Goal: Navigation & Orientation: Find specific page/section

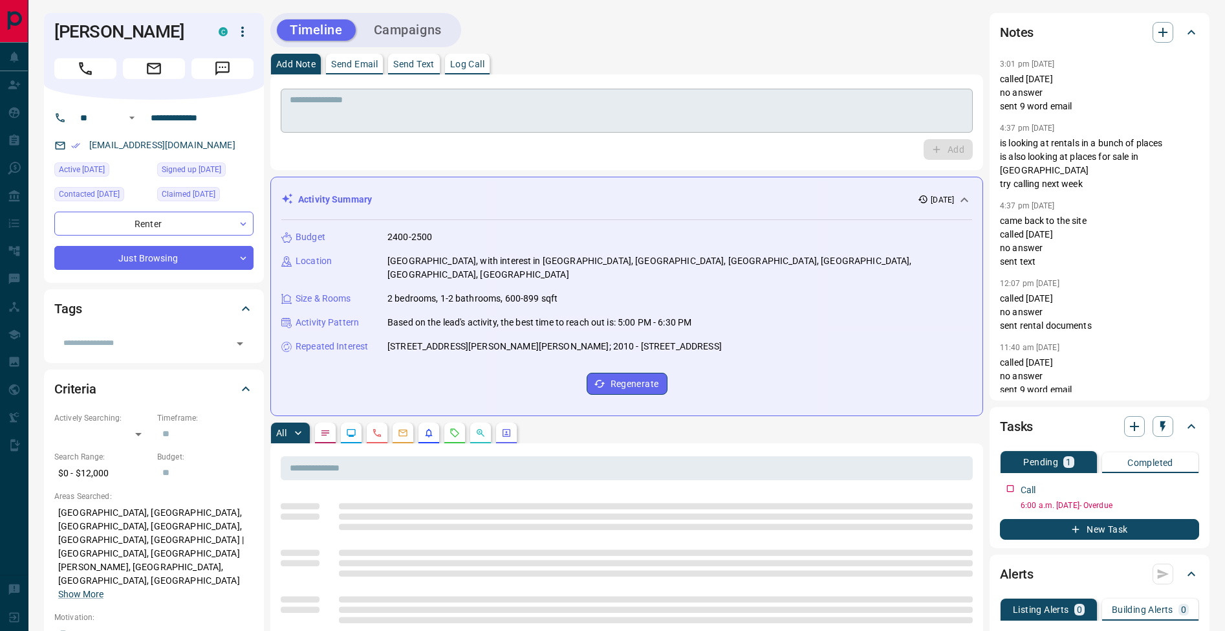
click at [545, 104] on textarea at bounding box center [627, 110] width 674 height 33
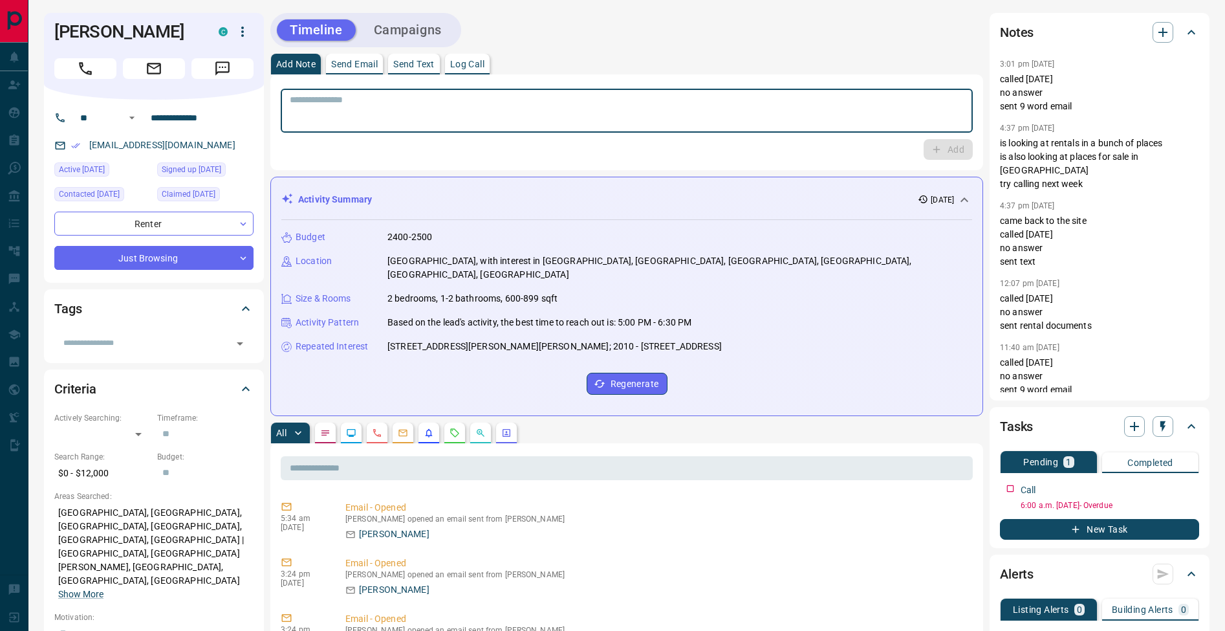
click at [478, 68] on p "Log Call" at bounding box center [467, 64] width 34 height 9
click at [945, 149] on button "Log Call" at bounding box center [947, 149] width 51 height 21
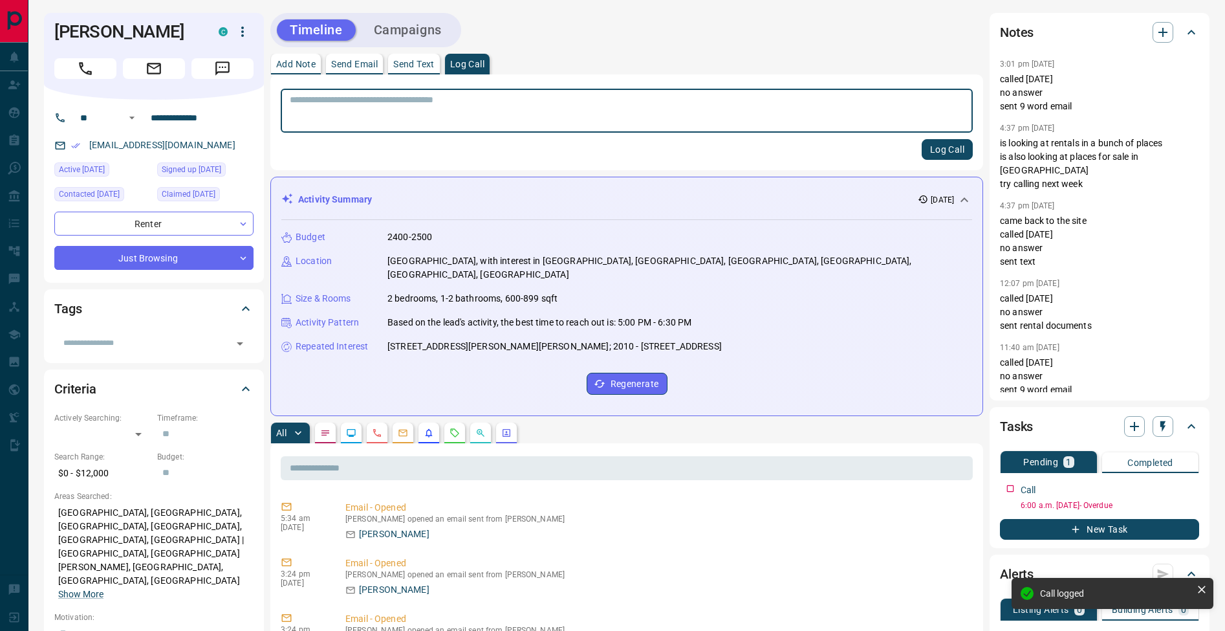
drag, startPoint x: 285, startPoint y: 63, endPoint x: 292, endPoint y: 74, distance: 14.0
click at [285, 63] on p "Add Note" at bounding box center [295, 64] width 39 height 9
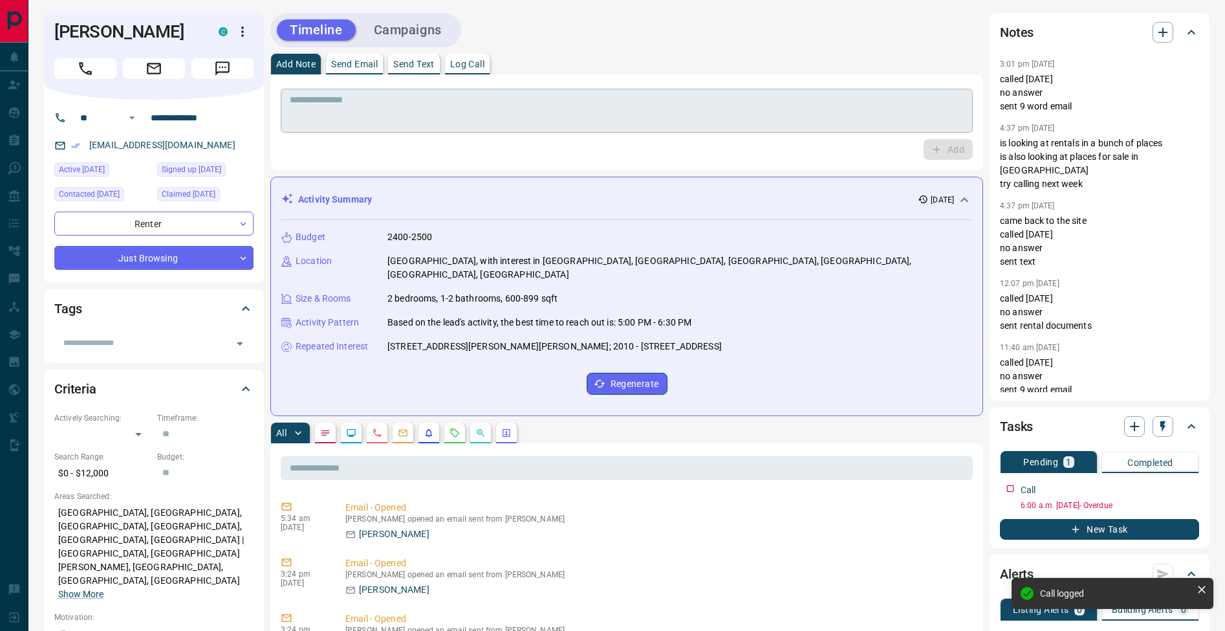
click at [323, 105] on textarea at bounding box center [627, 110] width 674 height 33
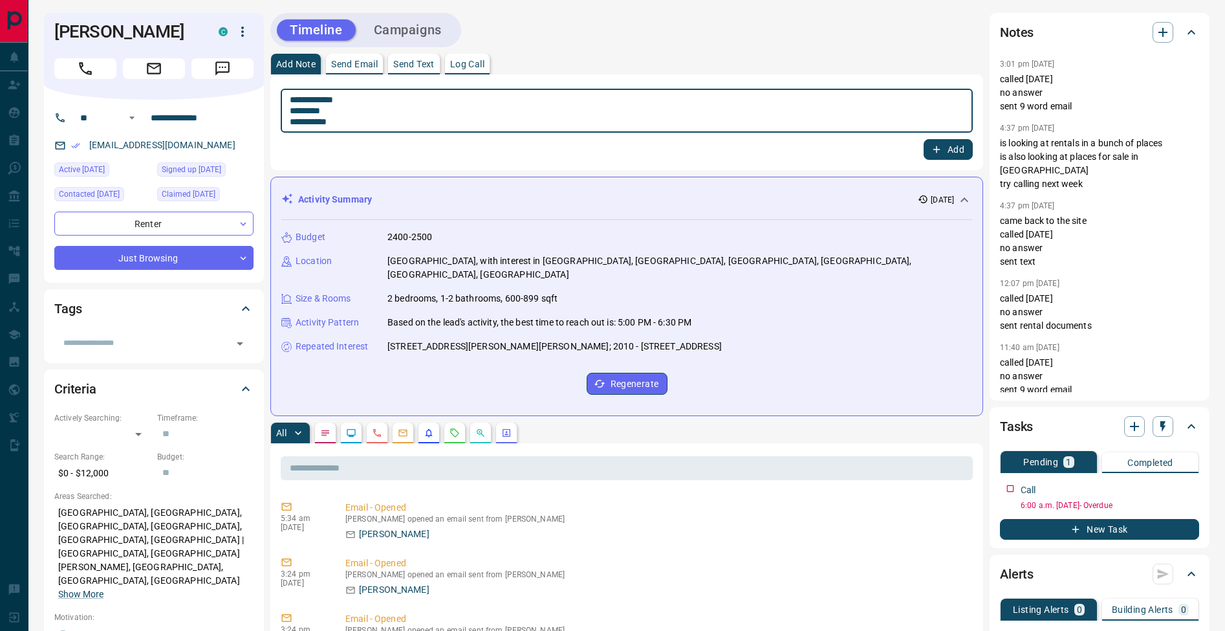
click at [292, 108] on textarea "**********" at bounding box center [627, 110] width 674 height 33
type textarea "**********"
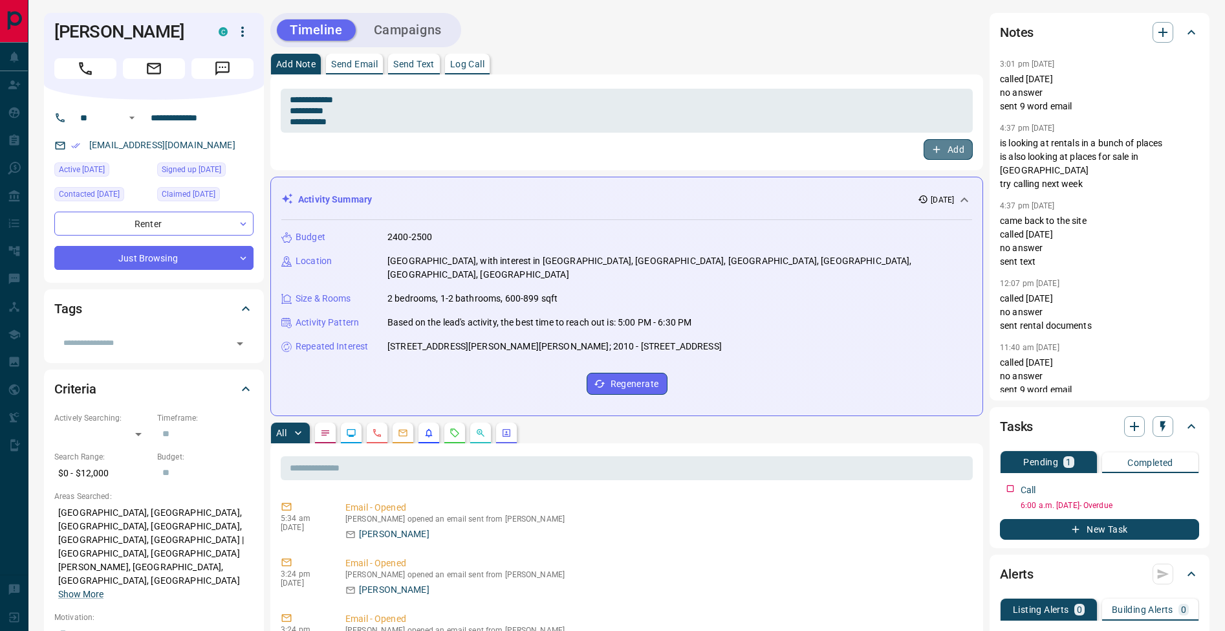
click at [952, 152] on button "Add" at bounding box center [948, 149] width 49 height 21
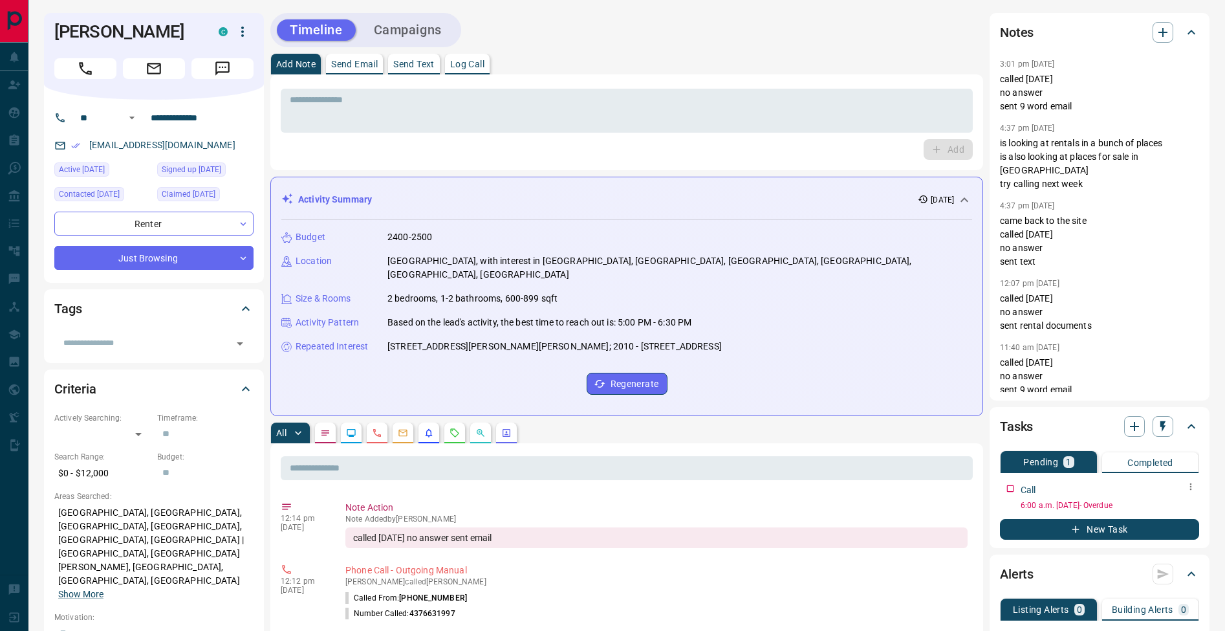
click at [1193, 488] on icon "button" at bounding box center [1191, 486] width 10 height 10
click at [1190, 518] on li "Edit" at bounding box center [1170, 510] width 57 height 19
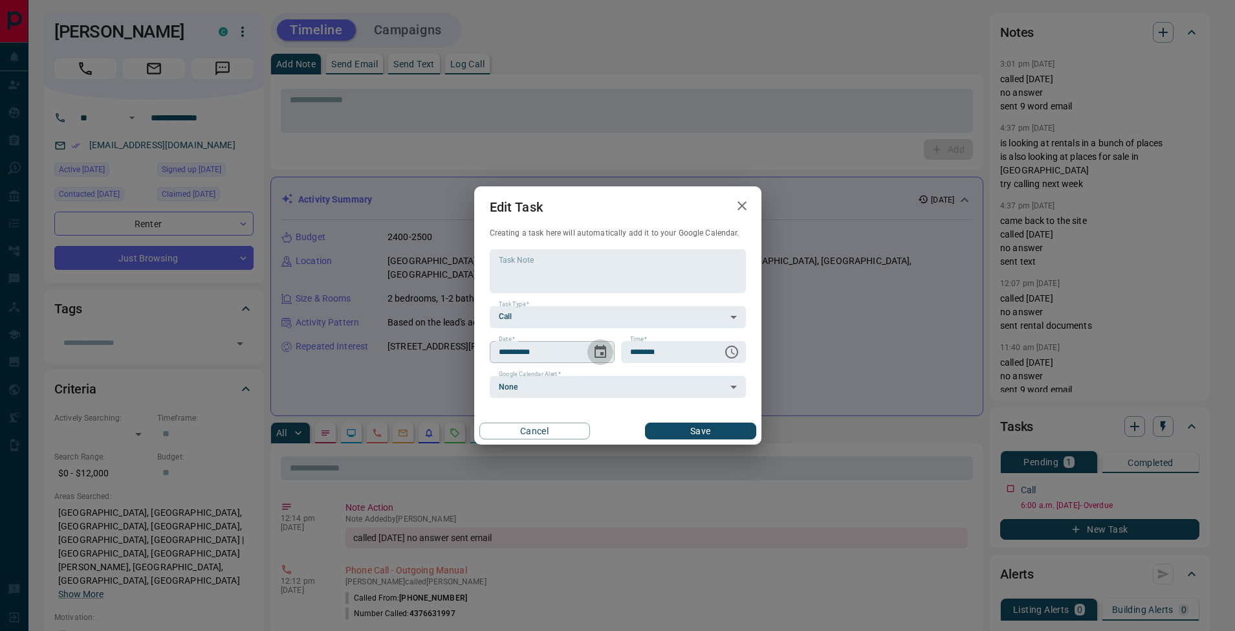
click at [606, 353] on icon "Choose date, selected date is Aug 12, 2025" at bounding box center [601, 352] width 16 height 16
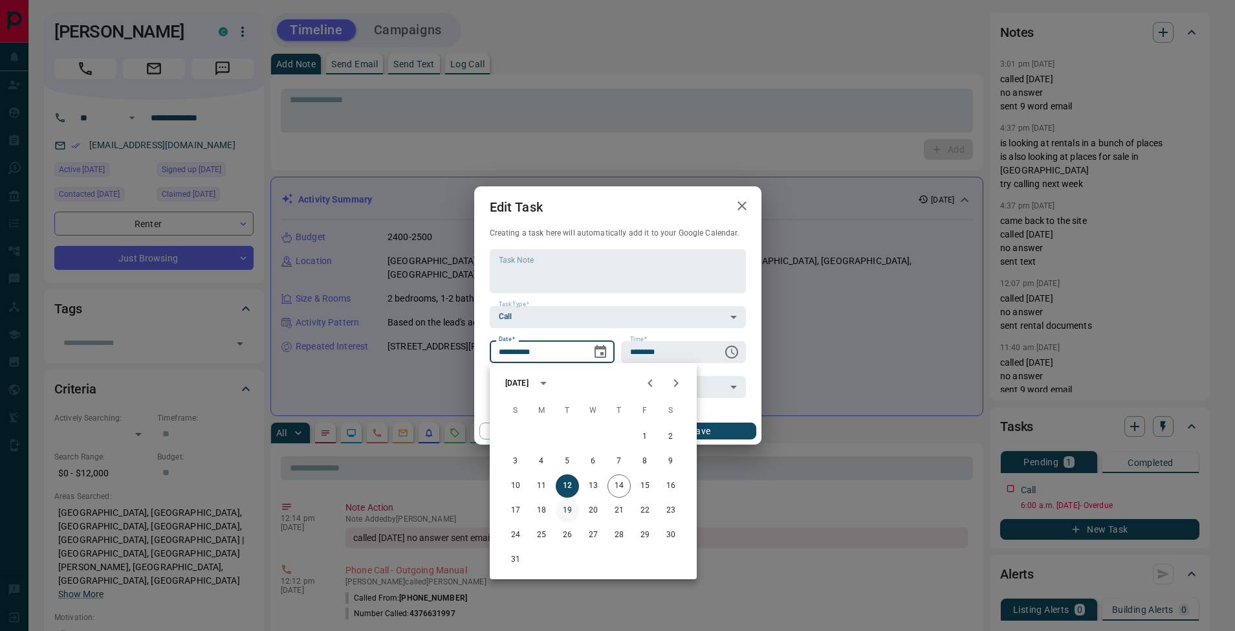
click at [566, 508] on button "19" at bounding box center [567, 510] width 23 height 23
type input "**********"
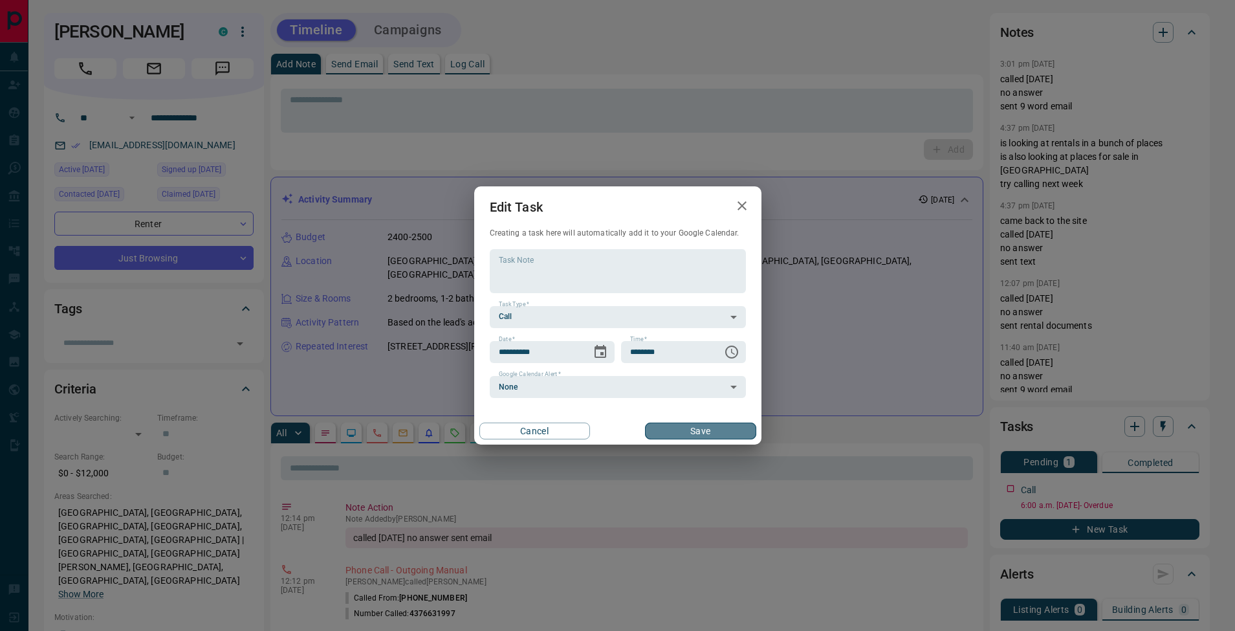
click at [740, 435] on button "Save" at bounding box center [700, 430] width 111 height 17
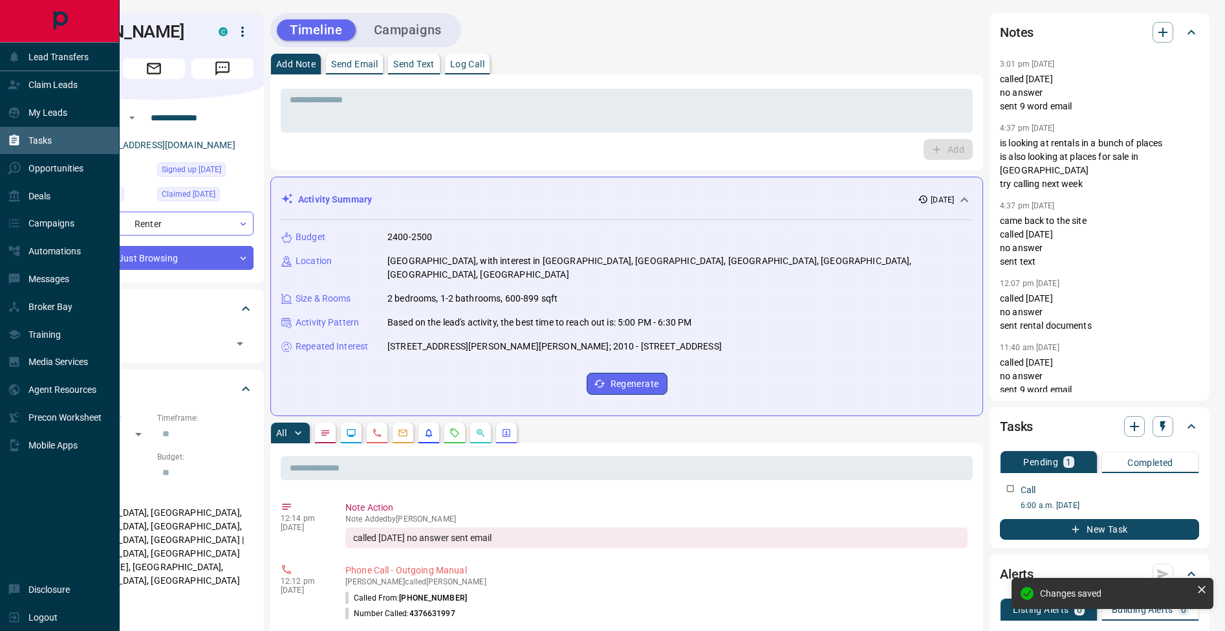
click at [20, 142] on icon at bounding box center [14, 140] width 13 height 13
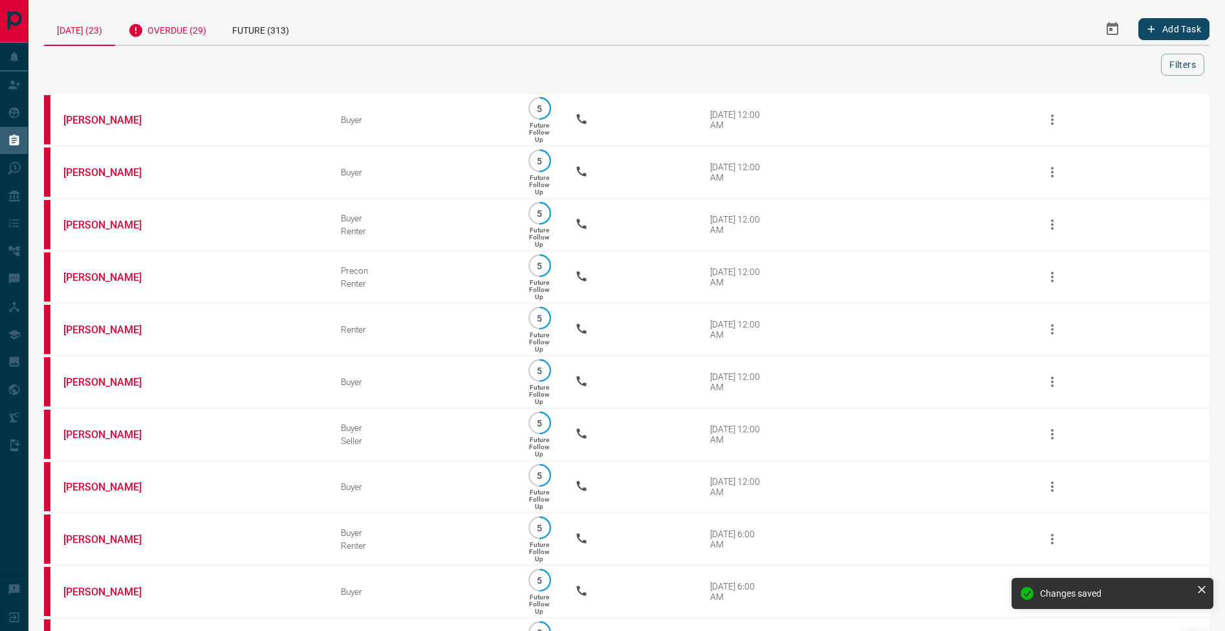
click at [184, 41] on div "Overdue (29)" at bounding box center [167, 29] width 104 height 32
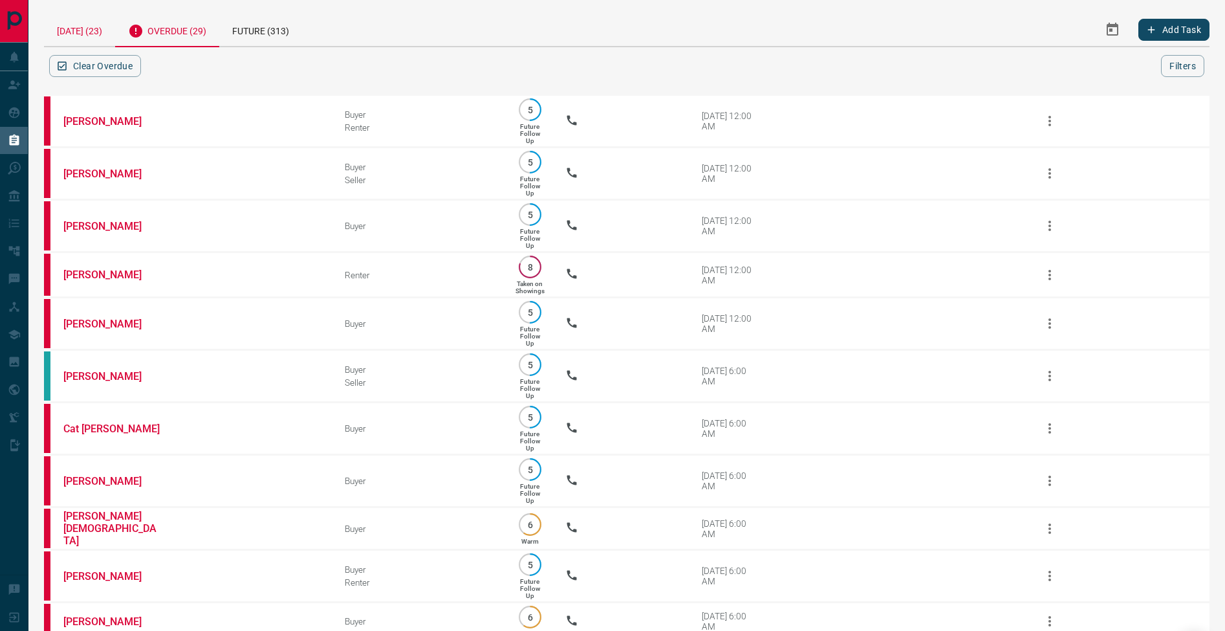
click at [98, 30] on div "[DATE] (23)" at bounding box center [79, 29] width 71 height 33
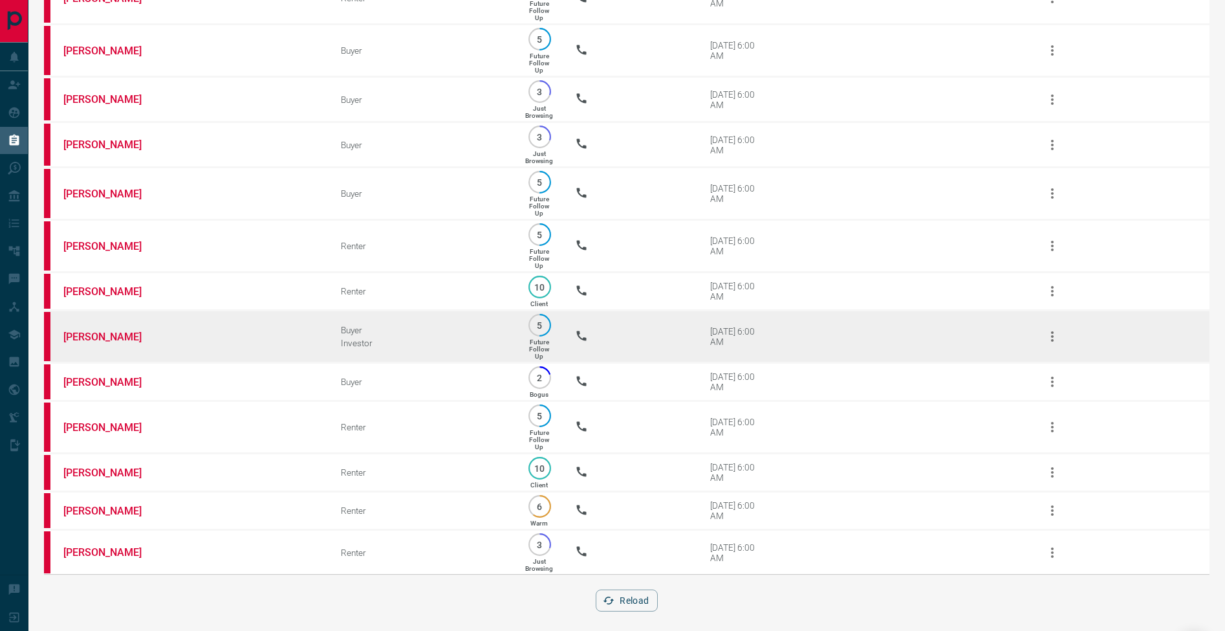
scroll to position [692, 0]
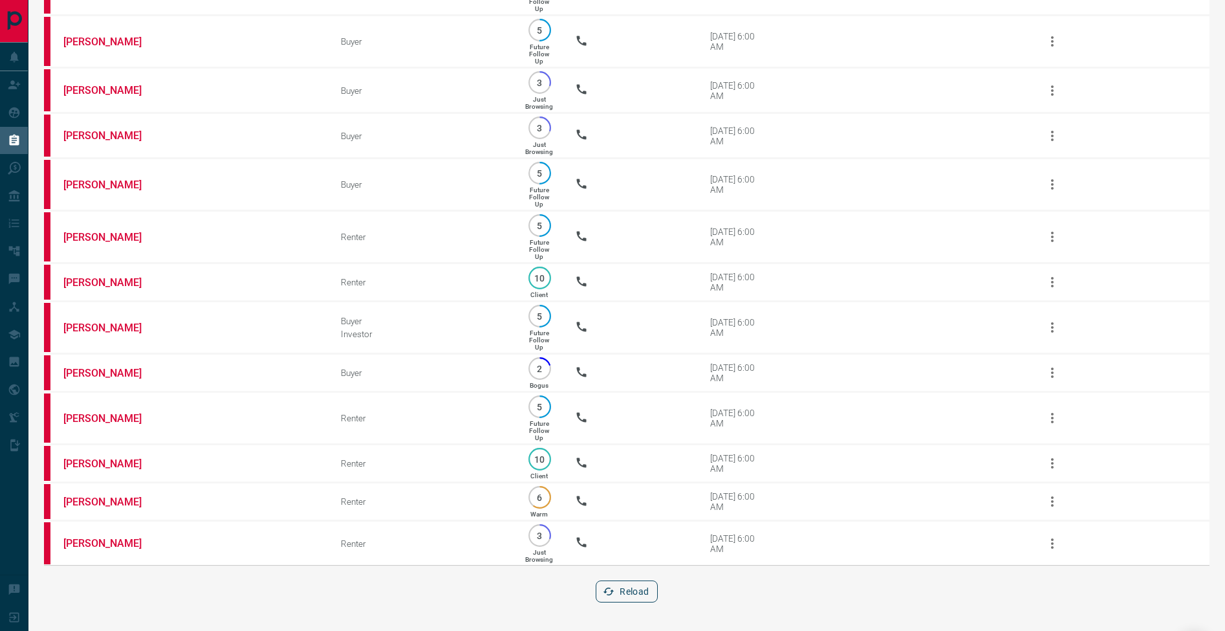
click at [644, 593] on button "Reload" at bounding box center [626, 591] width 61 height 22
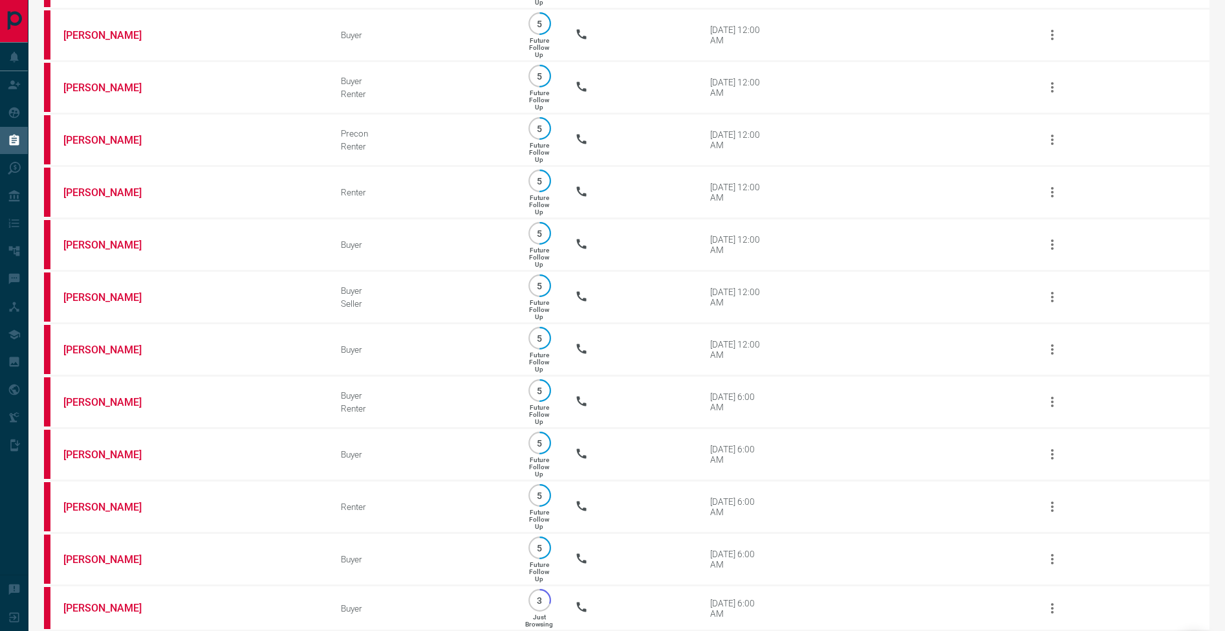
scroll to position [777, 0]
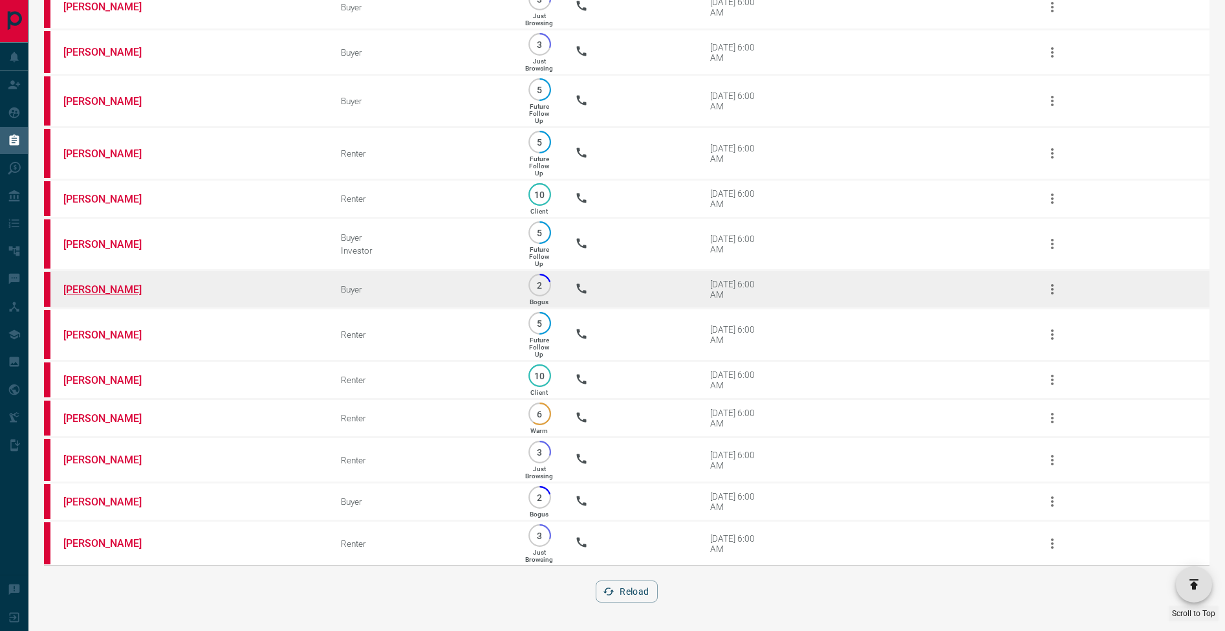
click at [115, 284] on link "[PERSON_NAME]" at bounding box center [111, 289] width 97 height 12
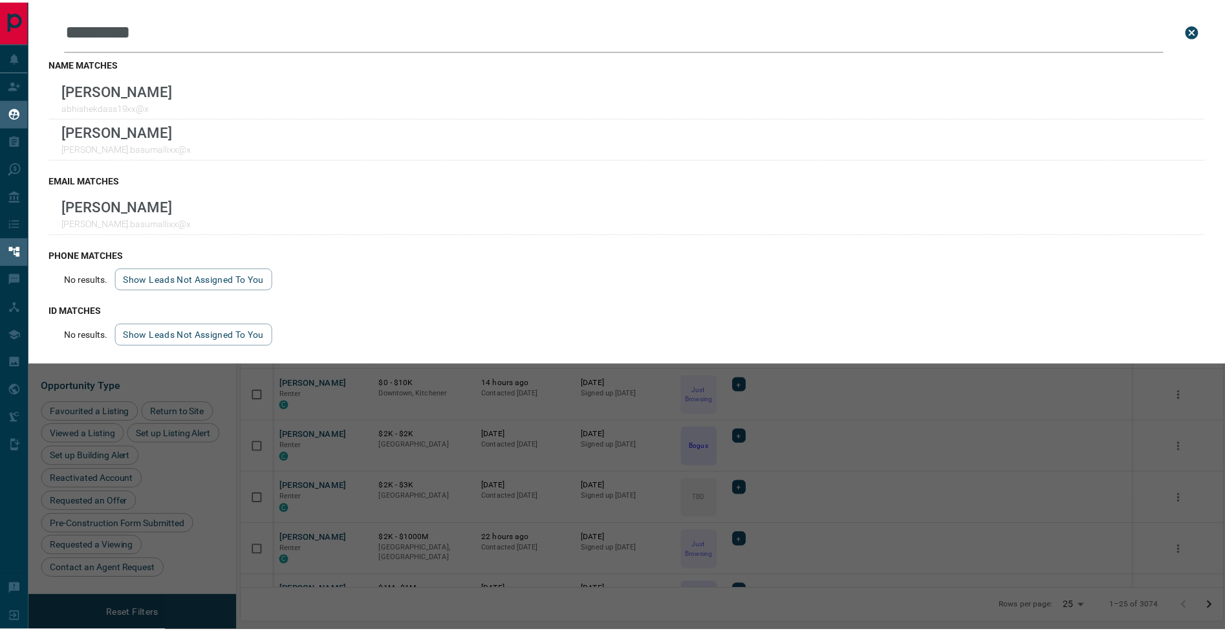
scroll to position [505, 981]
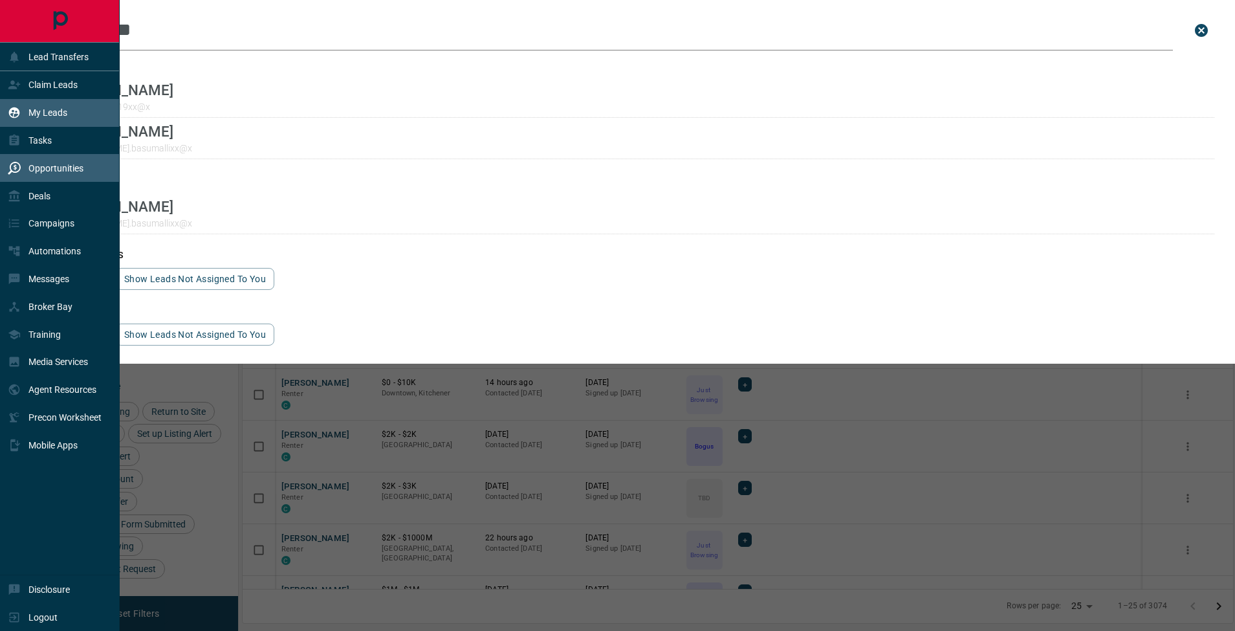
click at [51, 164] on p "Opportunities" at bounding box center [55, 168] width 55 height 10
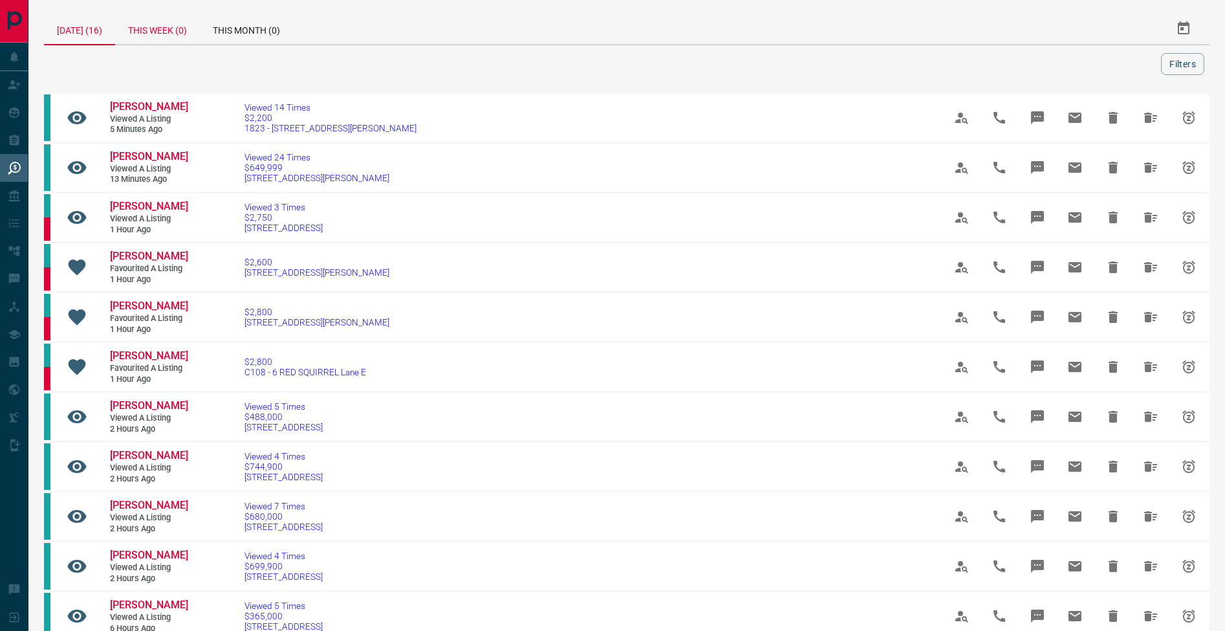
click at [184, 19] on div "This Week (0)" at bounding box center [157, 28] width 85 height 31
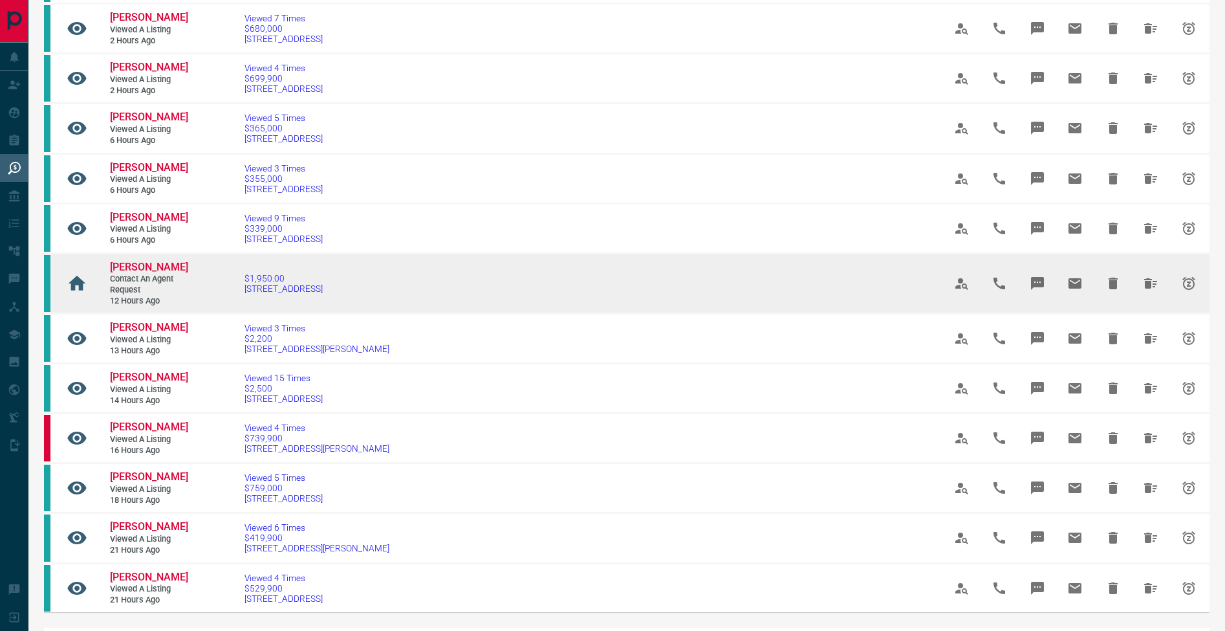
scroll to position [608, 0]
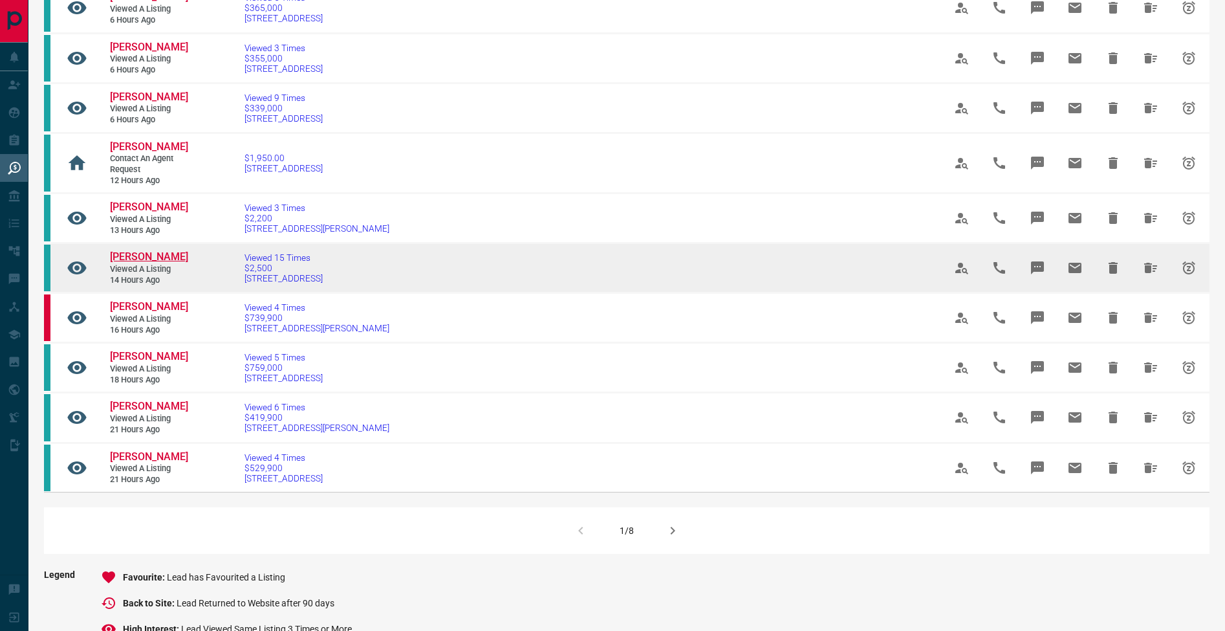
click at [134, 250] on span "Julia Tu" at bounding box center [149, 256] width 78 height 12
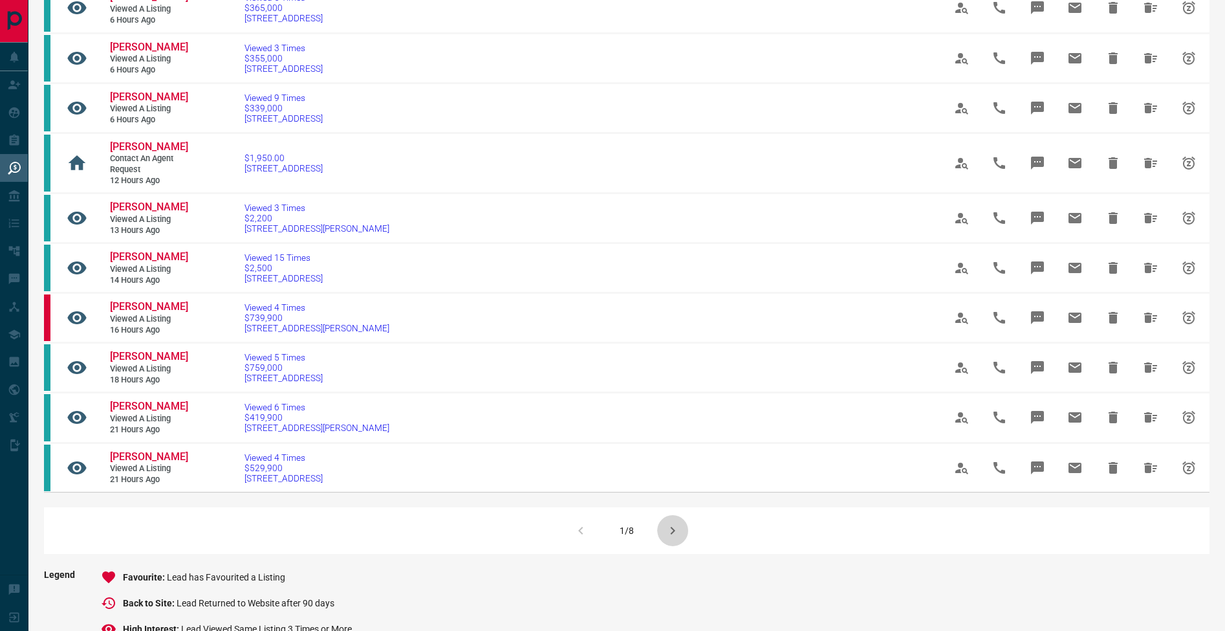
click at [675, 523] on icon "button" at bounding box center [673, 531] width 16 height 16
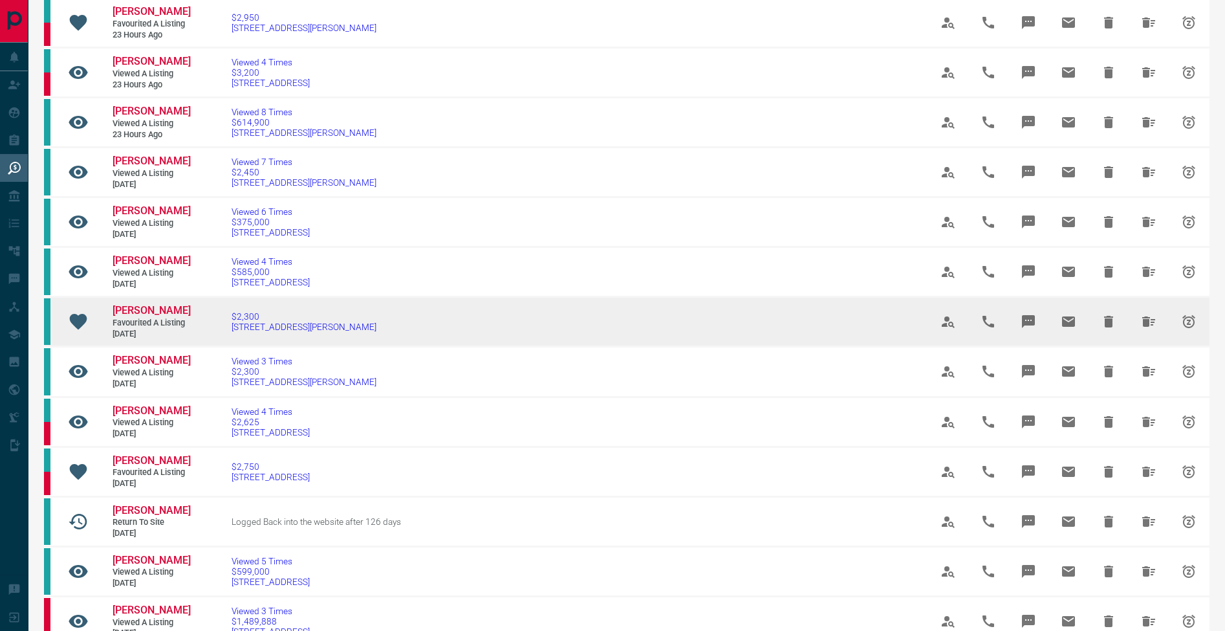
scroll to position [262, 0]
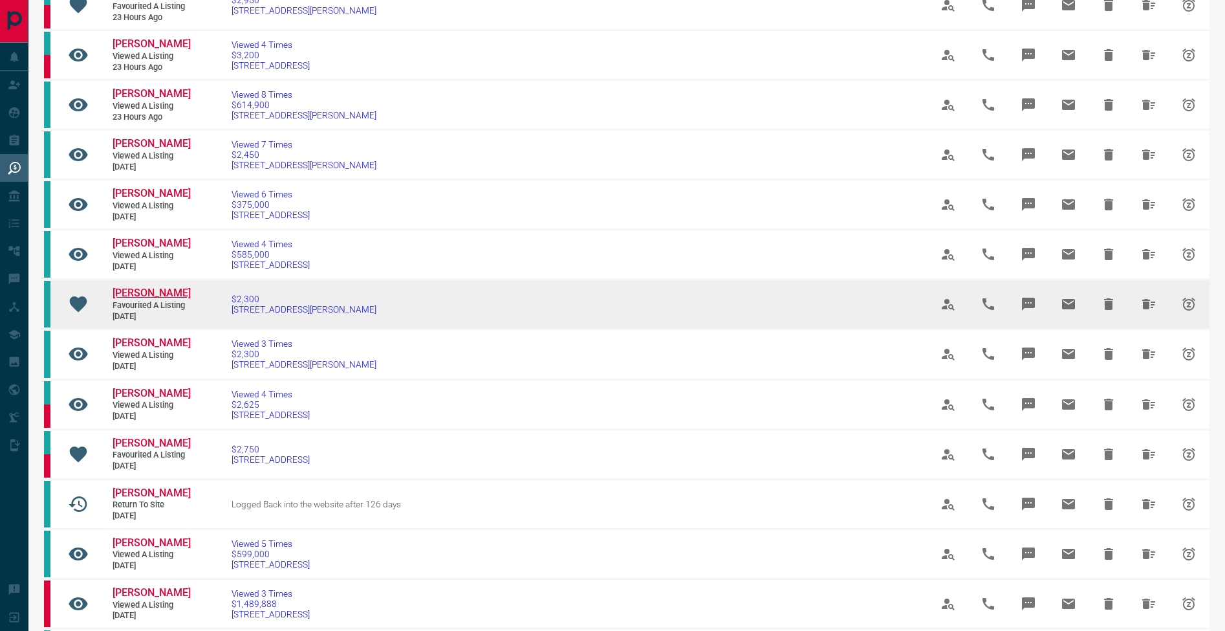
click at [114, 291] on span "[PERSON_NAME]" at bounding box center [152, 293] width 78 height 12
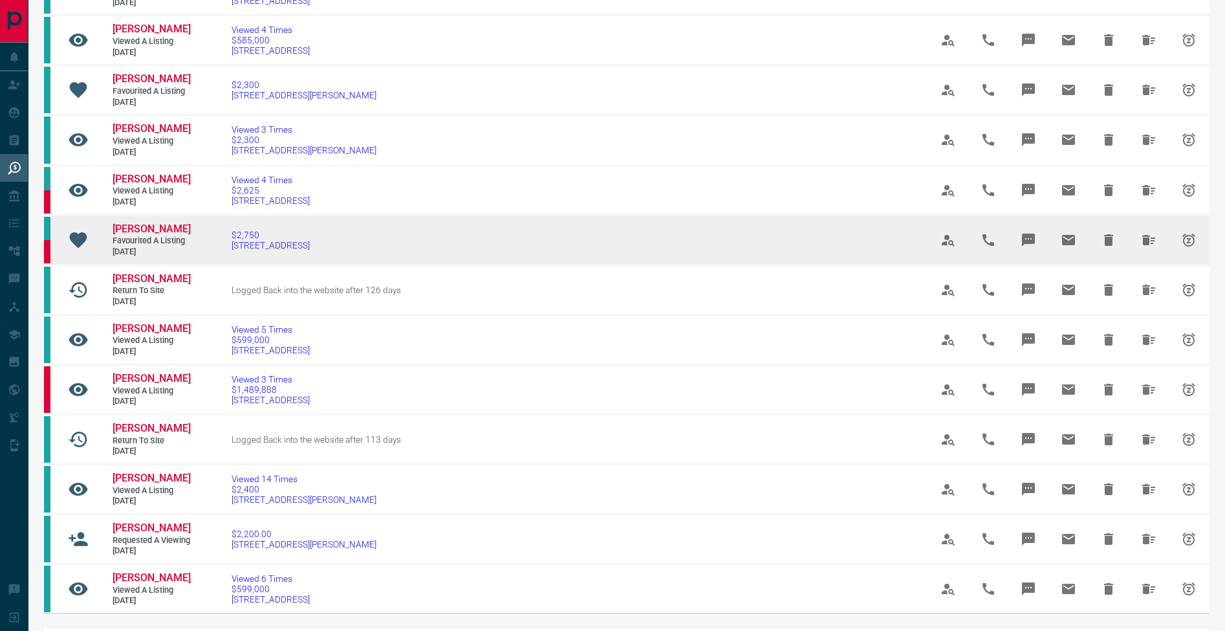
scroll to position [537, 0]
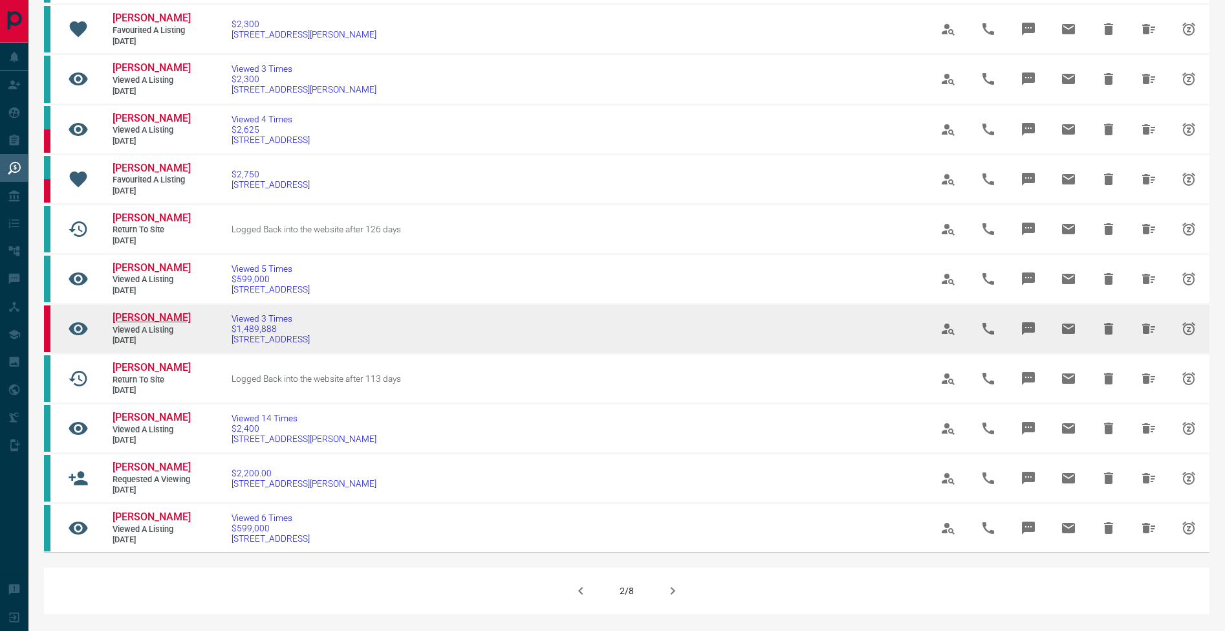
click at [127, 323] on span "Linda Bossi" at bounding box center [152, 317] width 78 height 12
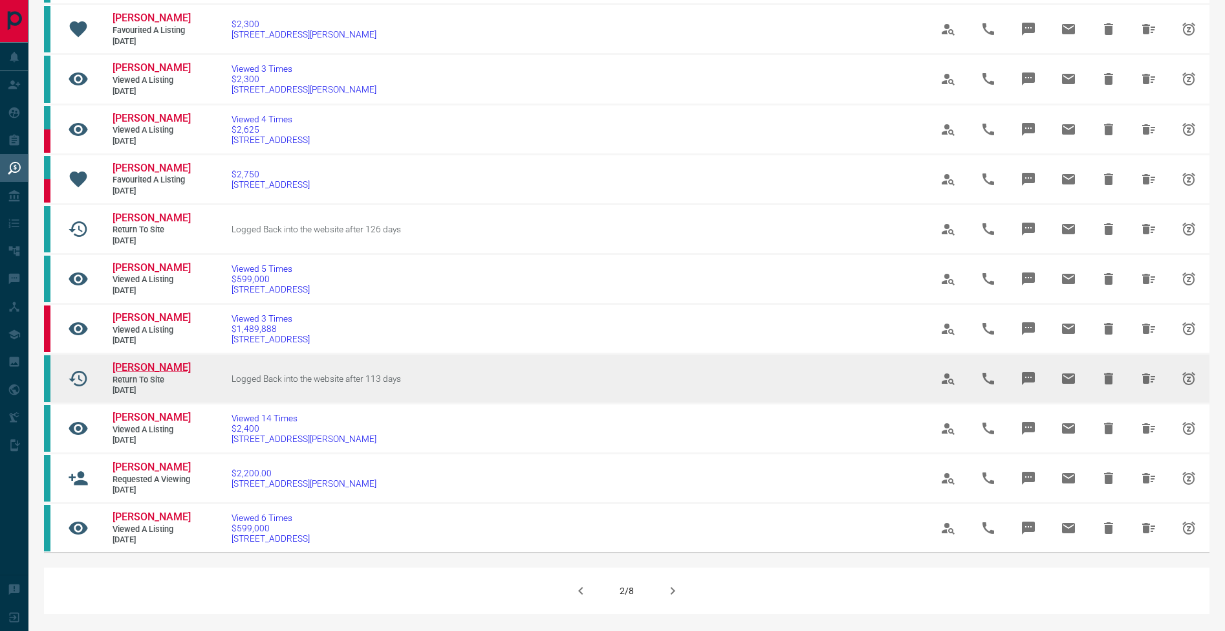
click at [173, 373] on span "Samridhi Dogra" at bounding box center [152, 367] width 78 height 12
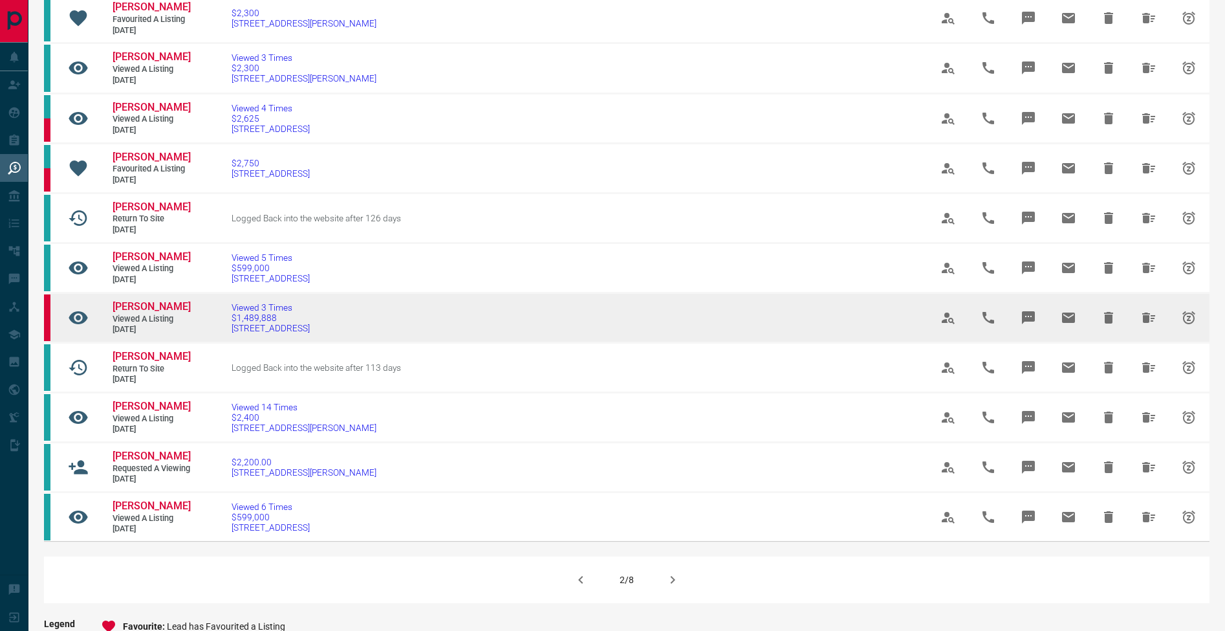
scroll to position [561, 0]
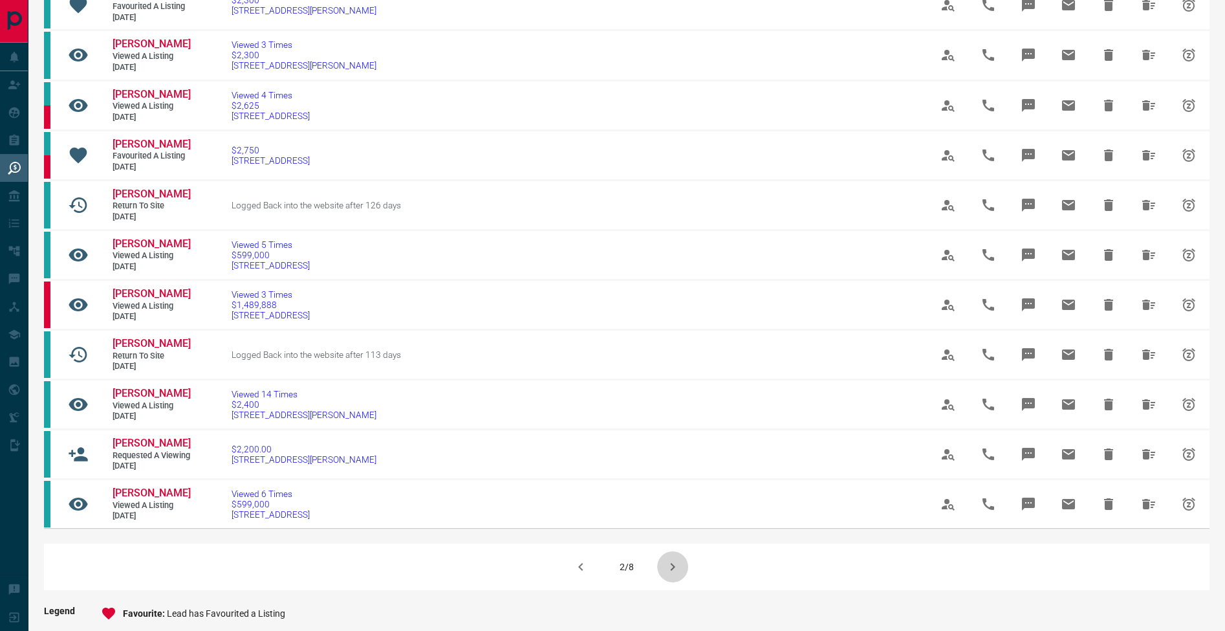
click at [668, 574] on icon "button" at bounding box center [673, 567] width 16 height 16
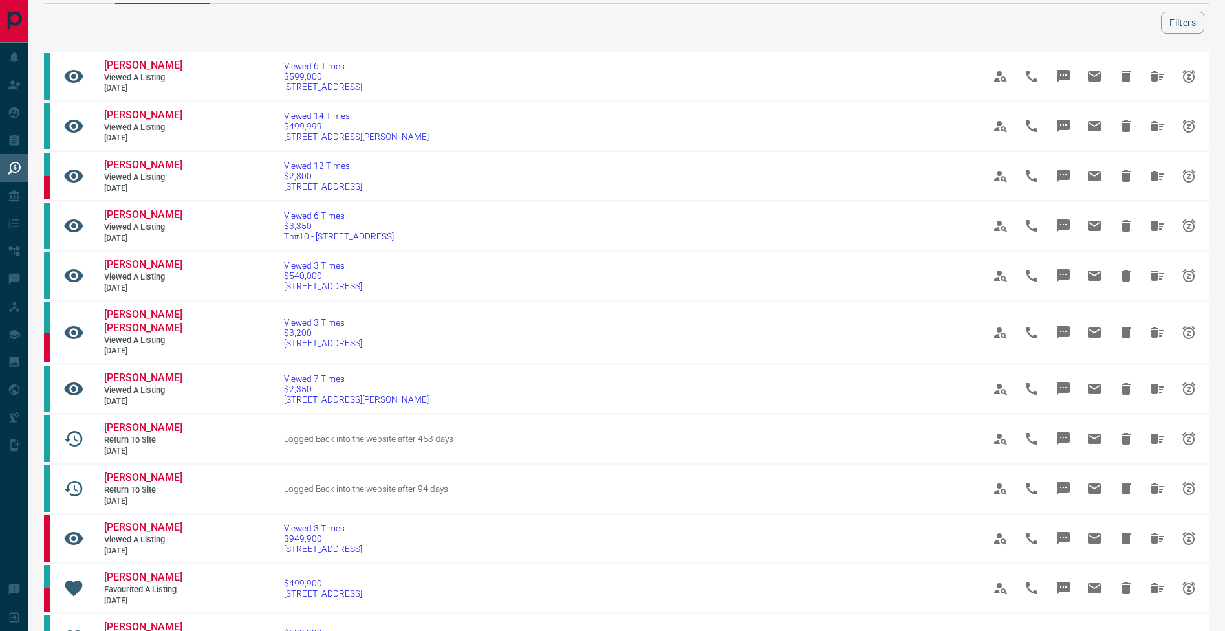
scroll to position [58, 0]
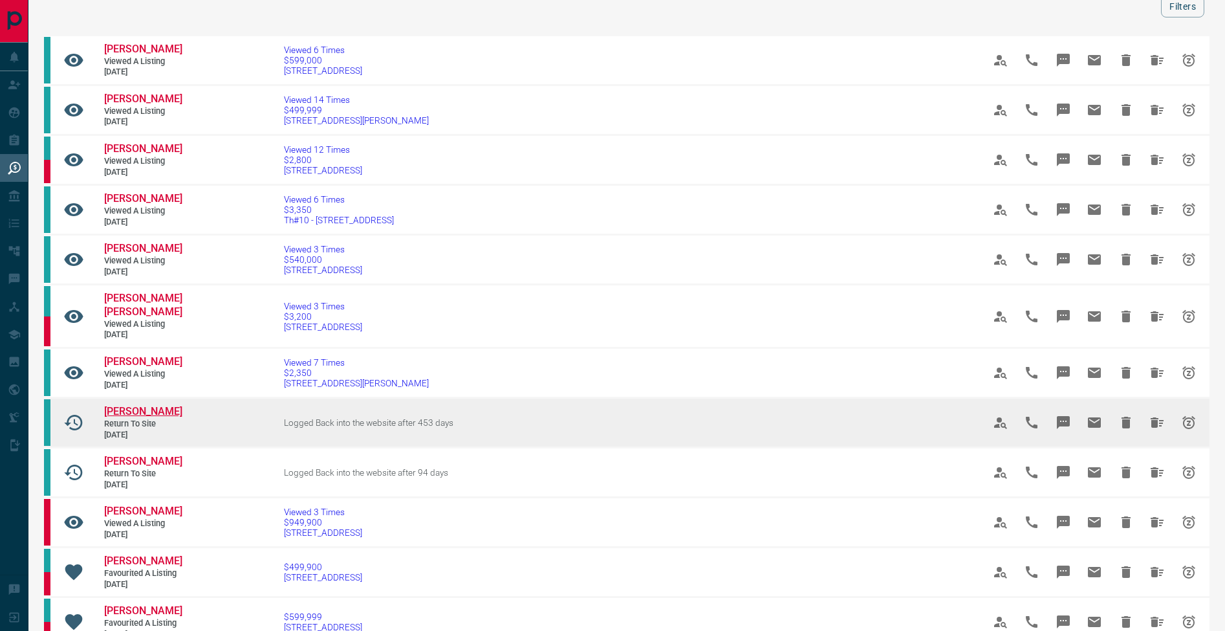
click at [146, 417] on span "[PERSON_NAME]" at bounding box center [143, 411] width 78 height 12
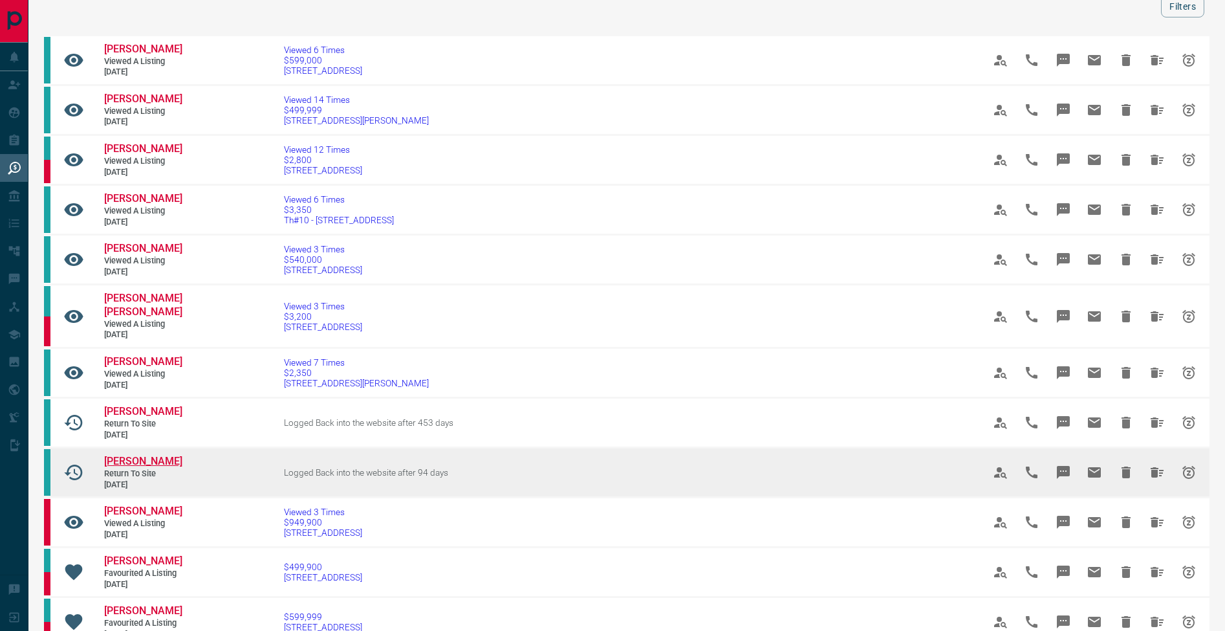
click at [120, 467] on span "Kristell Ortega Hurtado" at bounding box center [143, 461] width 78 height 12
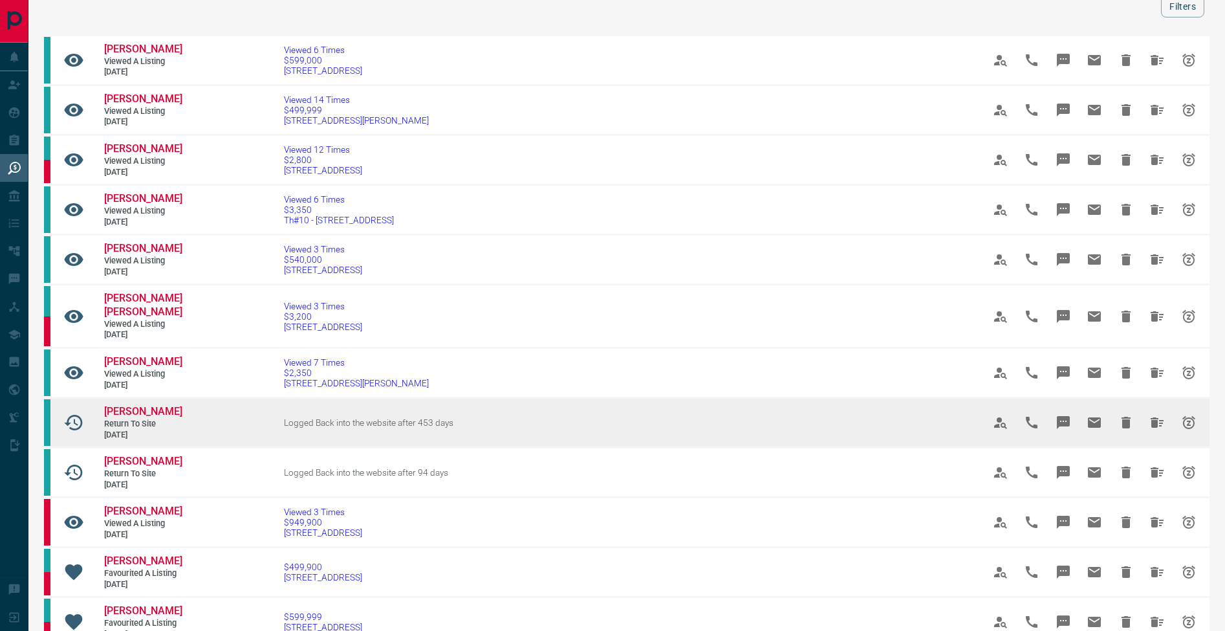
scroll to position [483, 0]
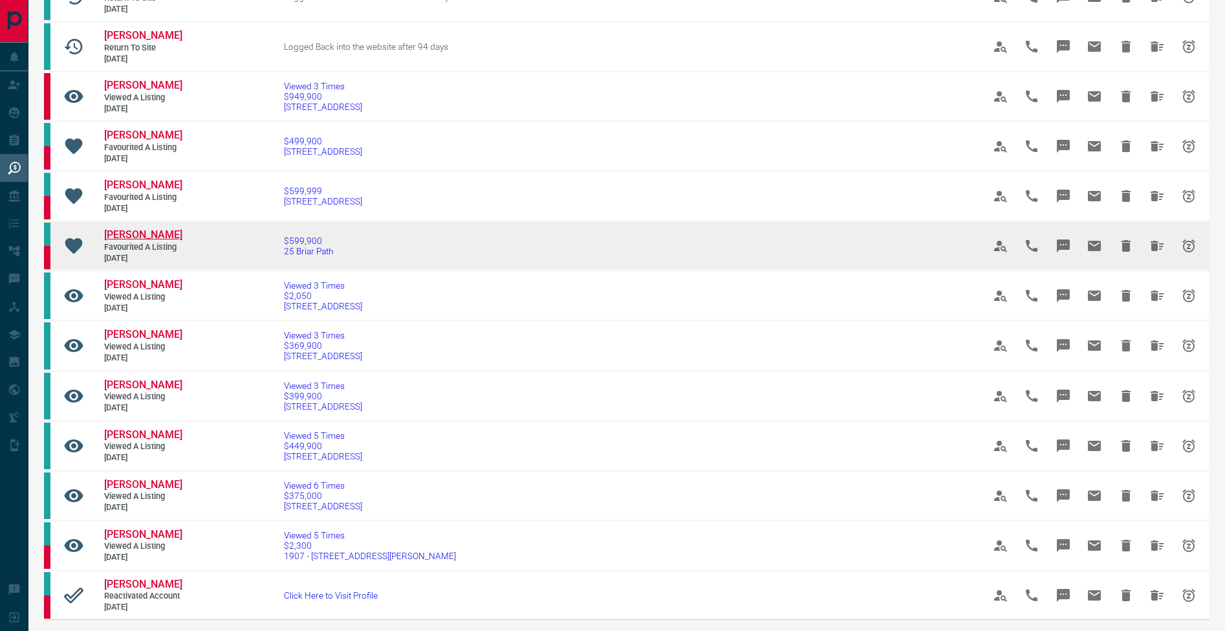
click at [149, 241] on span "Purav Desai" at bounding box center [143, 234] width 78 height 12
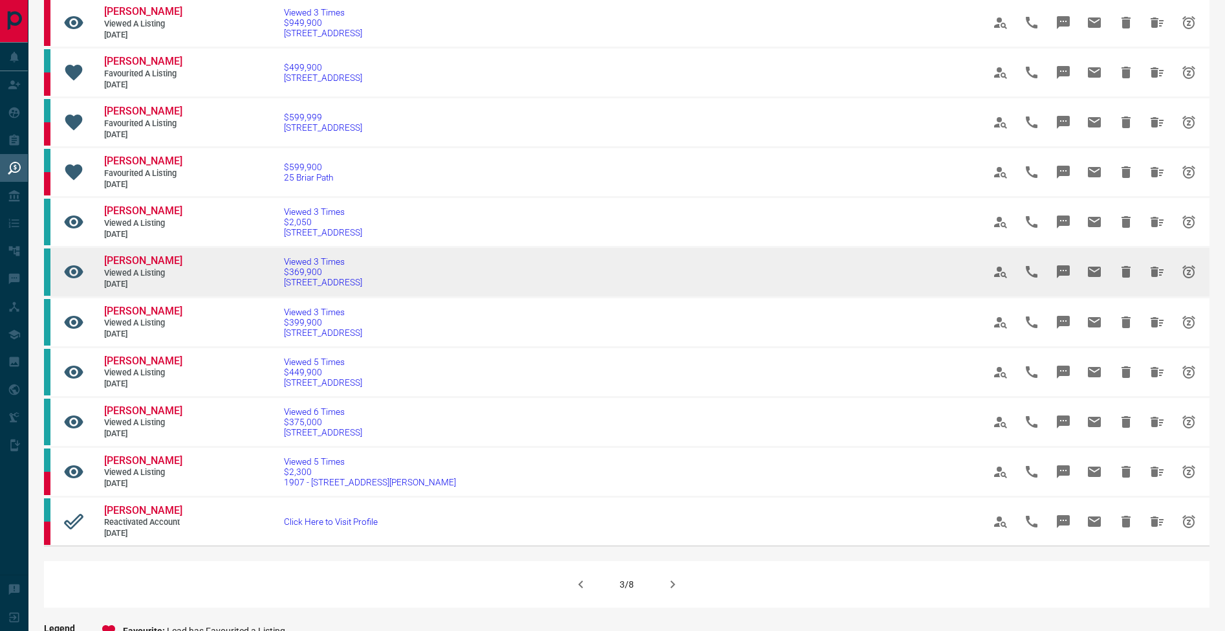
scroll to position [560, 0]
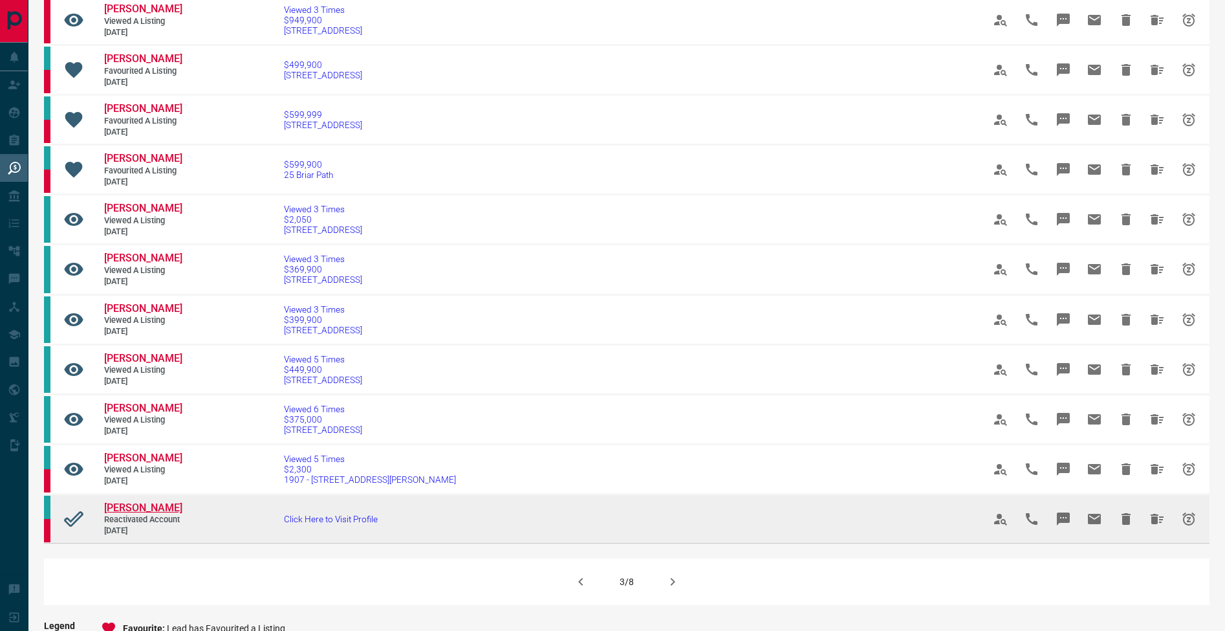
click at [163, 514] on span "Danuta Rabij" at bounding box center [143, 507] width 78 height 12
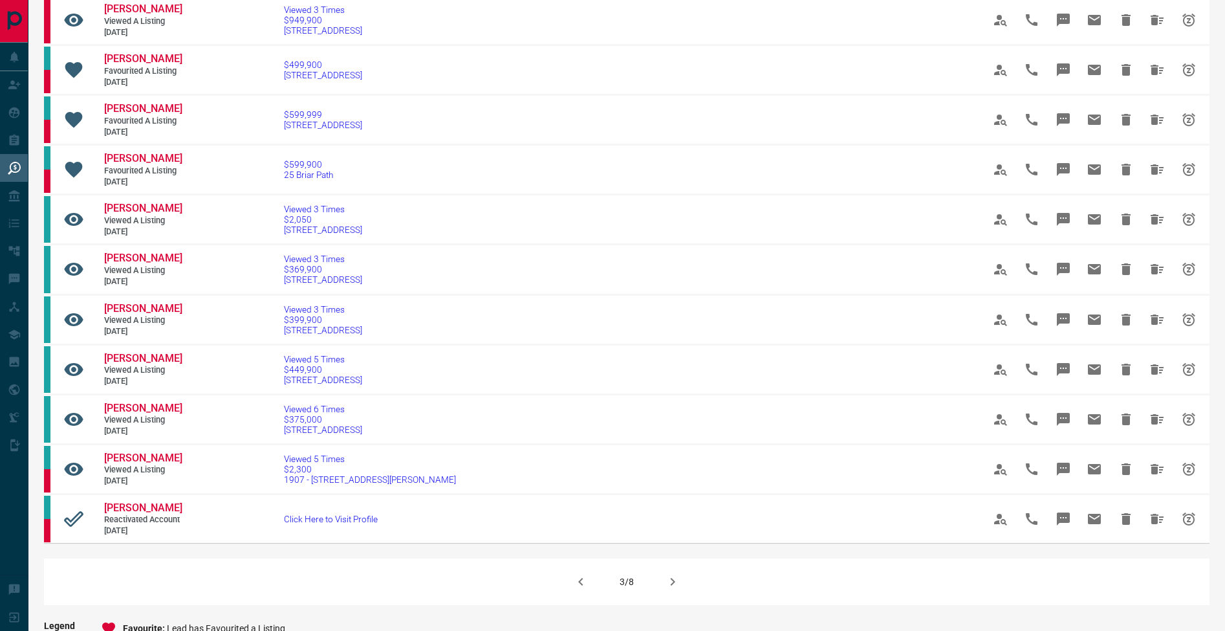
click at [666, 589] on icon "button" at bounding box center [673, 582] width 16 height 16
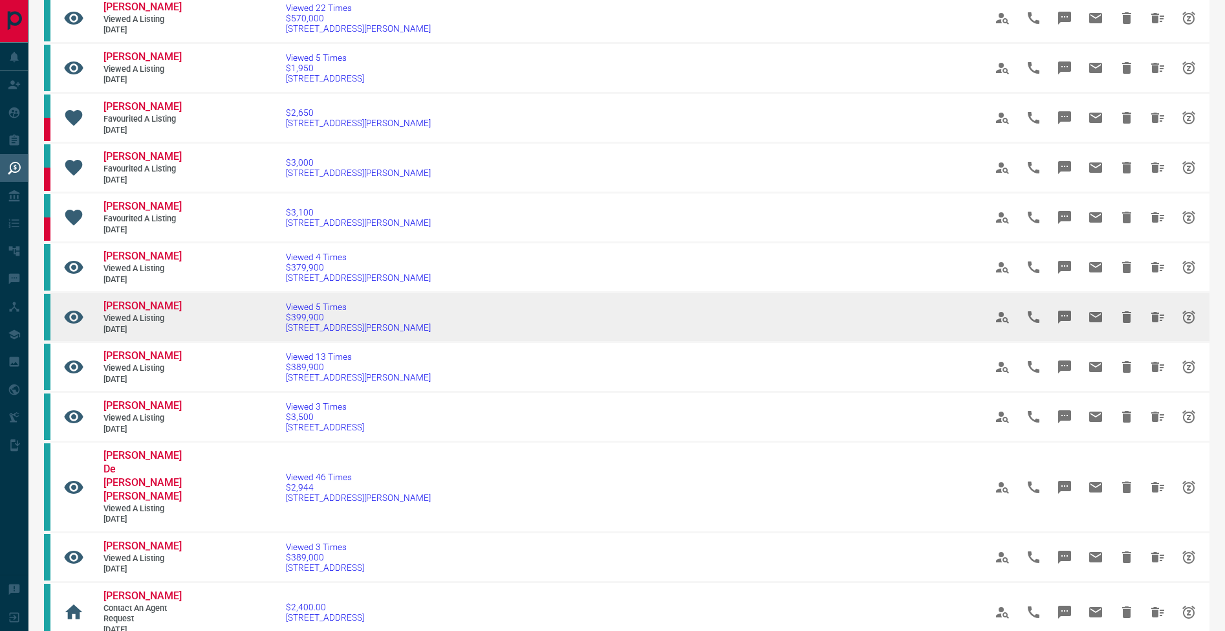
scroll to position [147, 0]
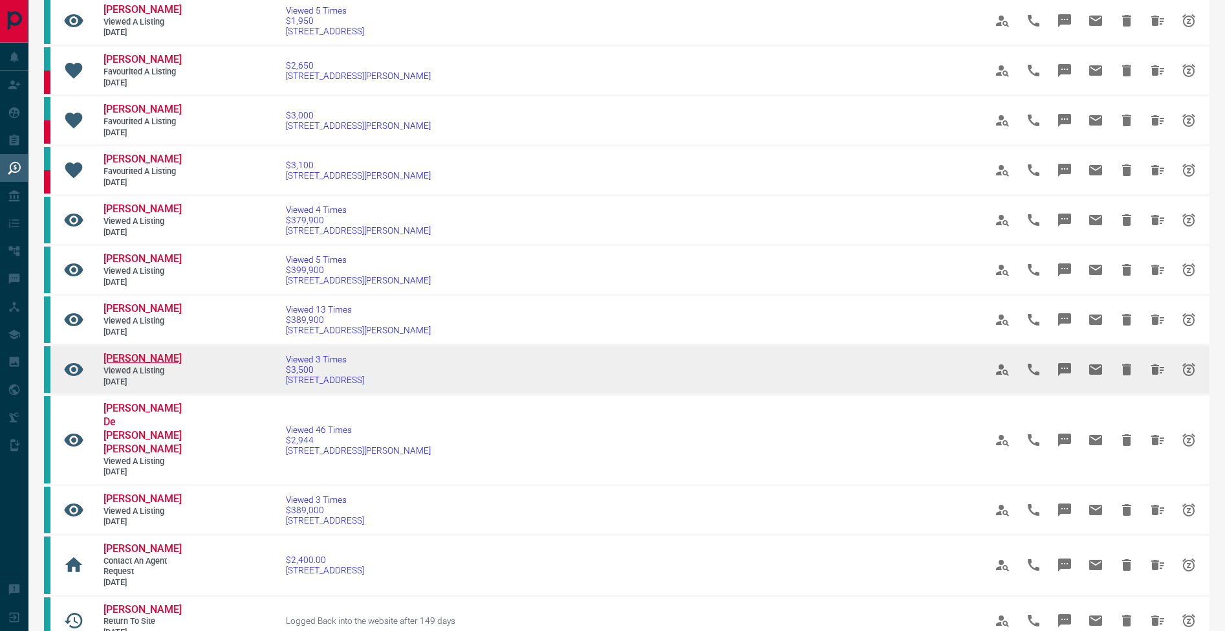
click at [136, 353] on span "Roven Dsouza" at bounding box center [143, 358] width 78 height 12
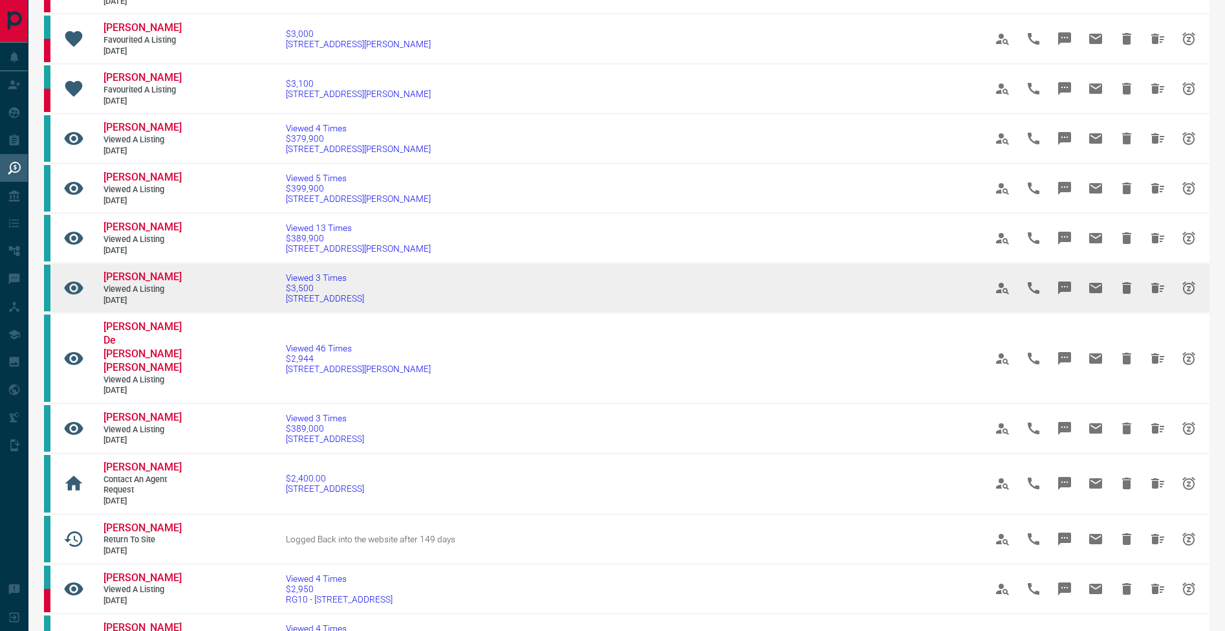
scroll to position [315, 0]
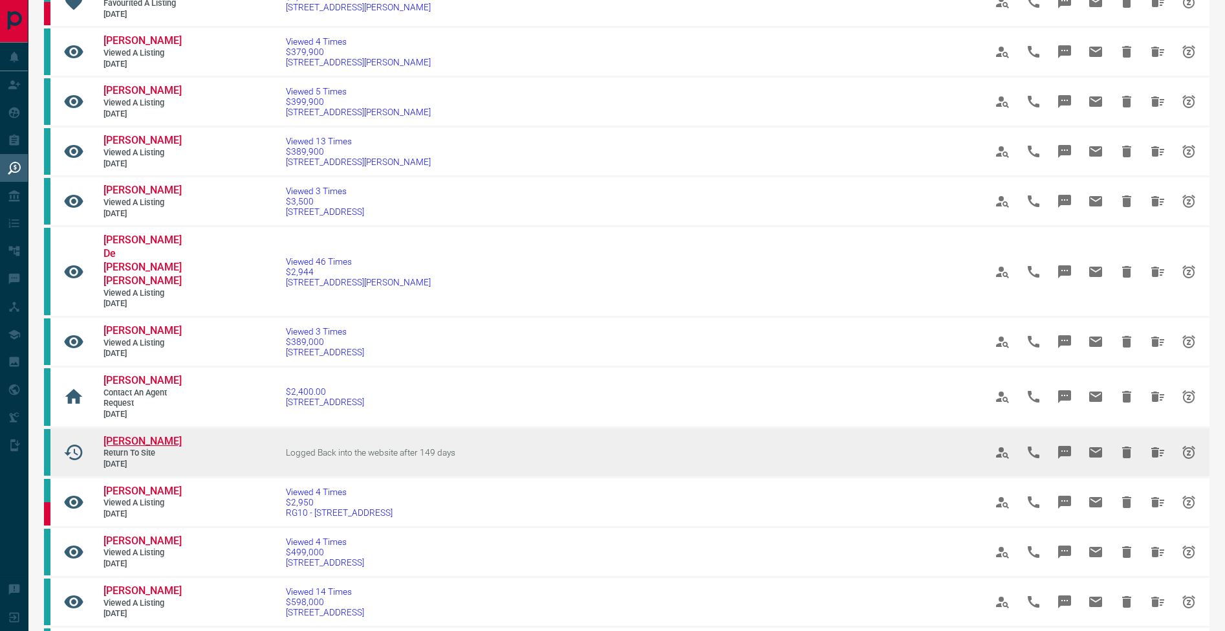
click at [133, 435] on span "Wendy Ficociello" at bounding box center [143, 441] width 78 height 12
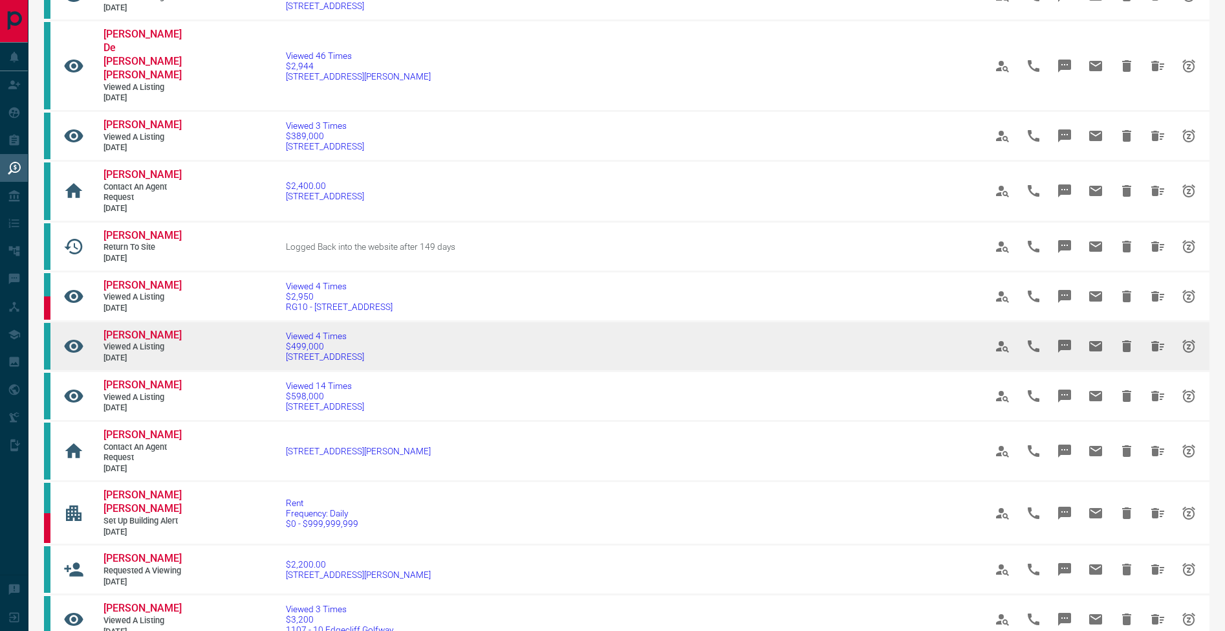
scroll to position [697, 0]
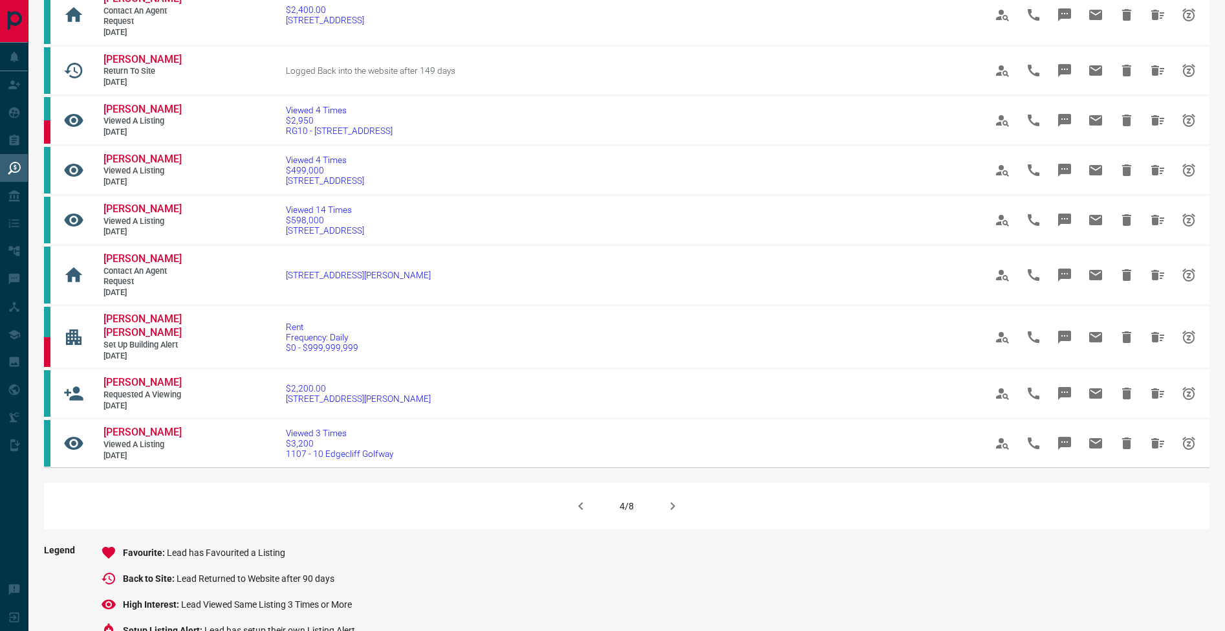
click at [677, 498] on icon "button" at bounding box center [673, 506] width 16 height 16
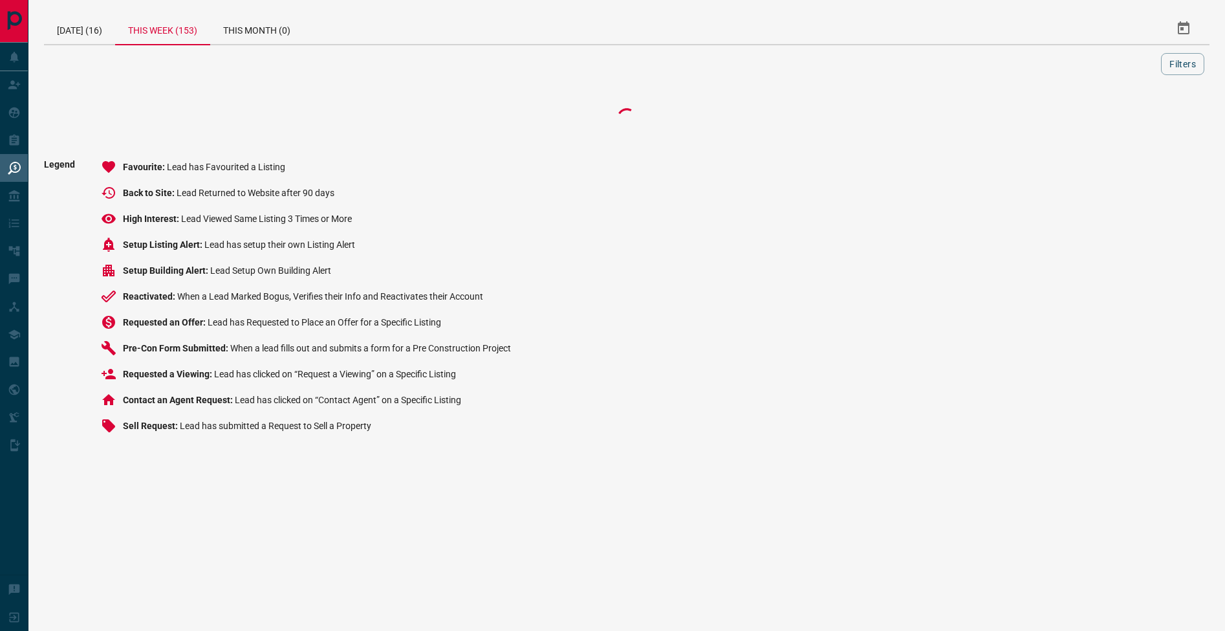
scroll to position [0, 0]
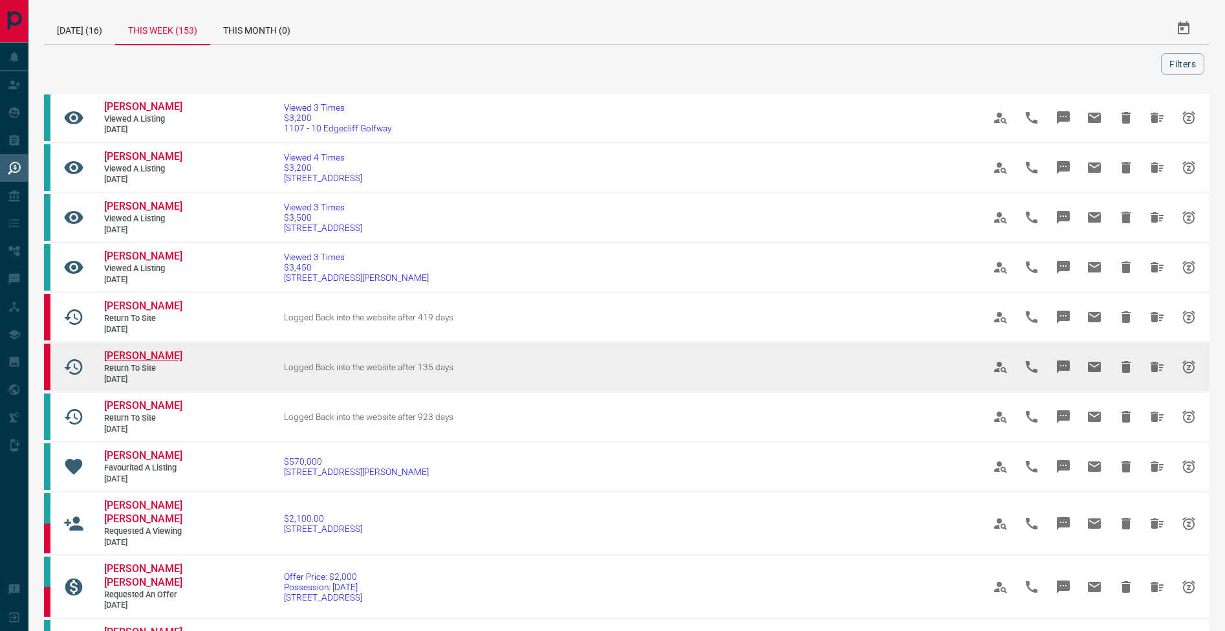
click at [159, 349] on span "[PERSON_NAME]" at bounding box center [143, 355] width 78 height 12
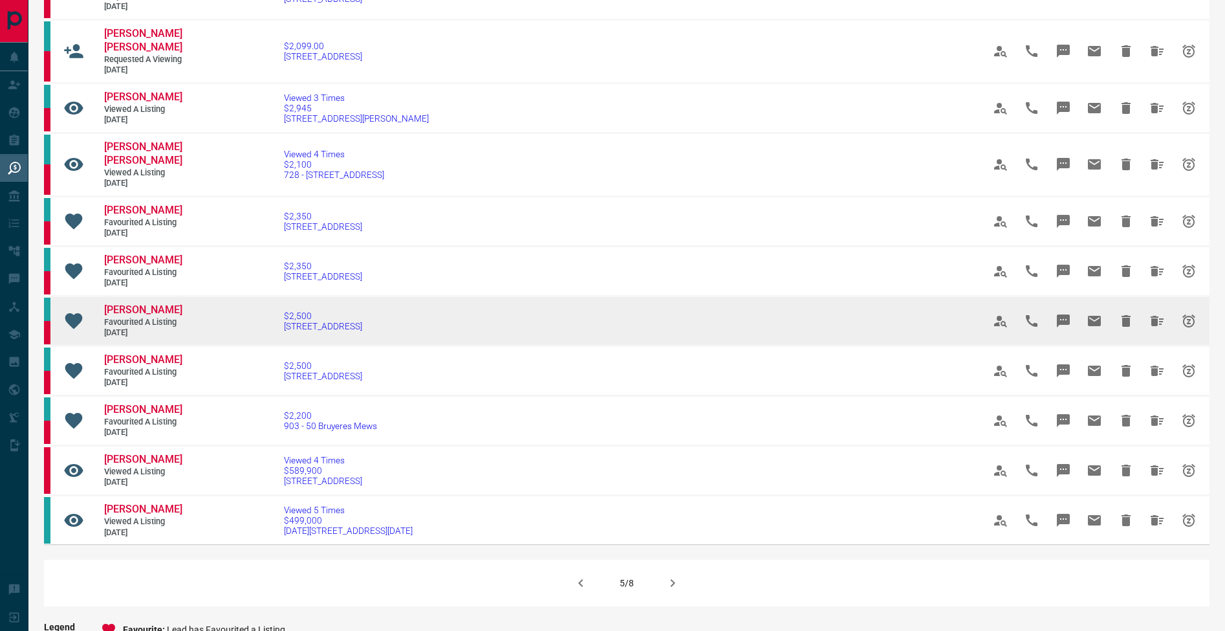
scroll to position [690, 0]
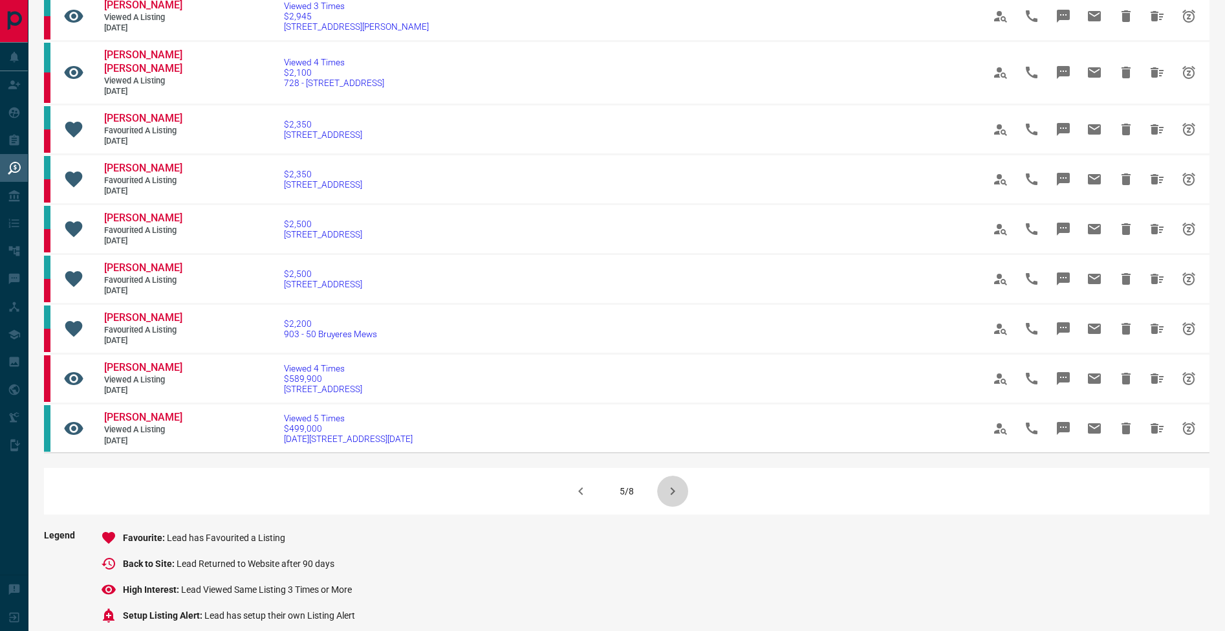
click at [671, 483] on icon "button" at bounding box center [673, 491] width 16 height 16
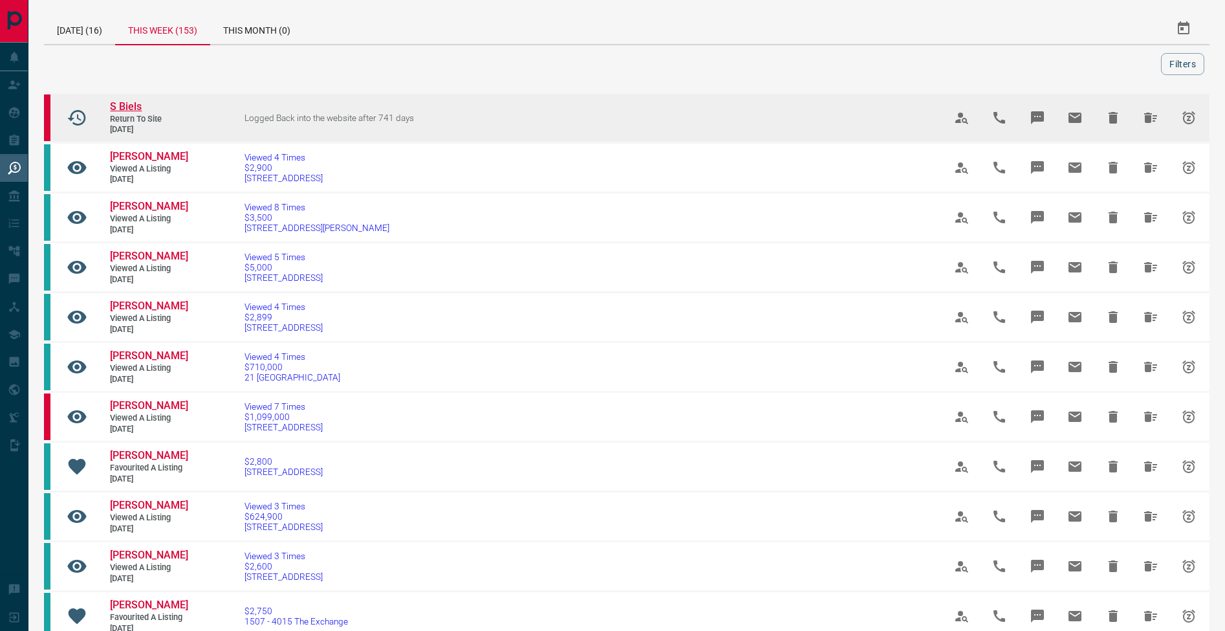
click at [133, 103] on span "S Biels" at bounding box center [126, 106] width 32 height 12
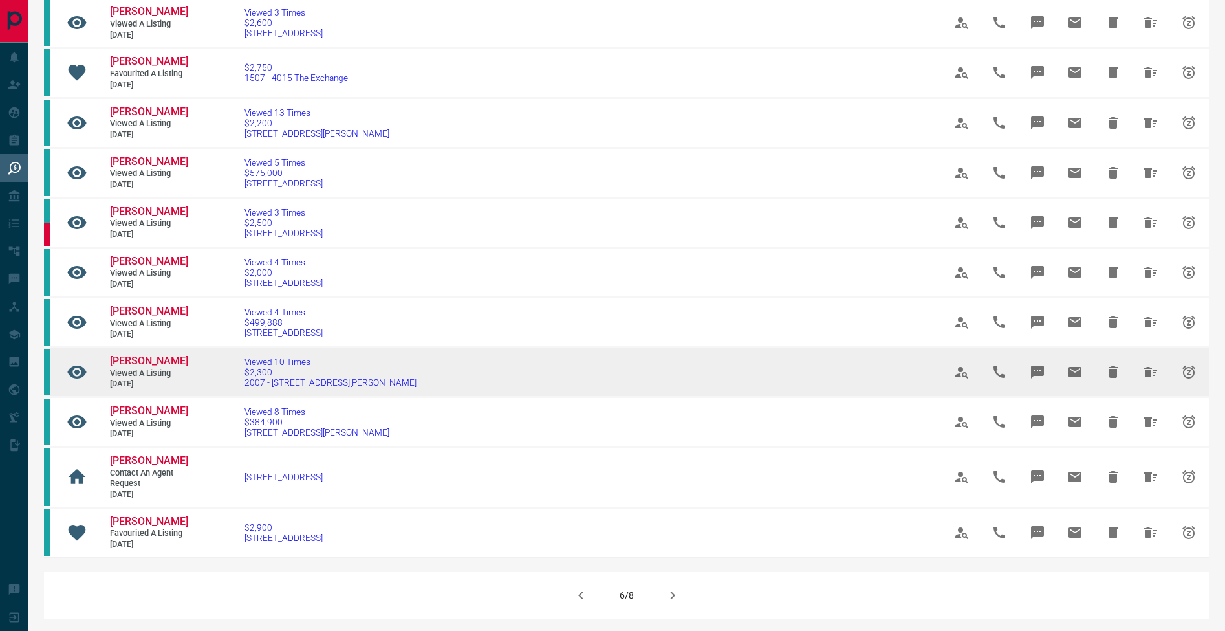
scroll to position [619, 0]
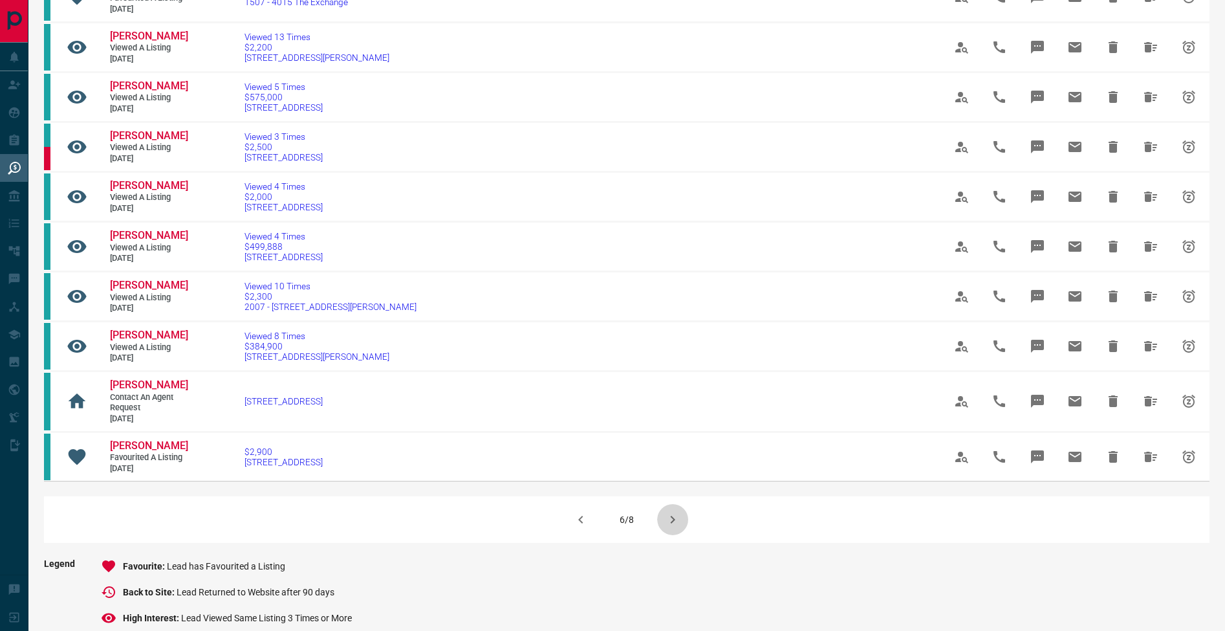
click at [675, 525] on button "button" at bounding box center [672, 519] width 31 height 31
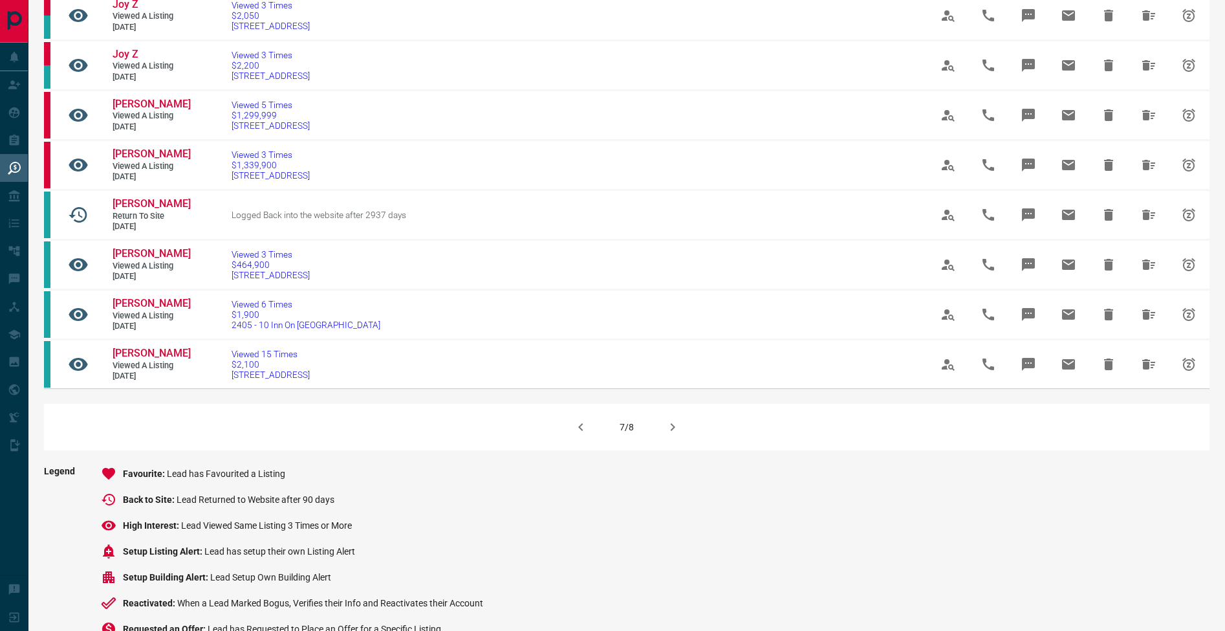
scroll to position [723, 0]
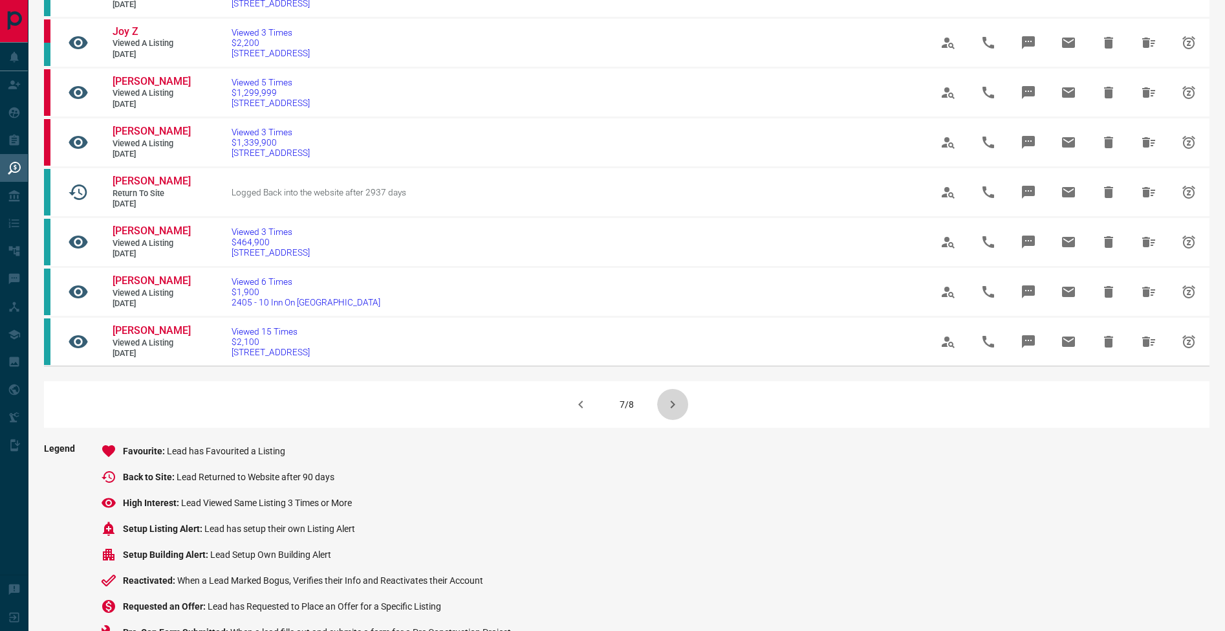
click at [672, 412] on icon "button" at bounding box center [673, 405] width 16 height 16
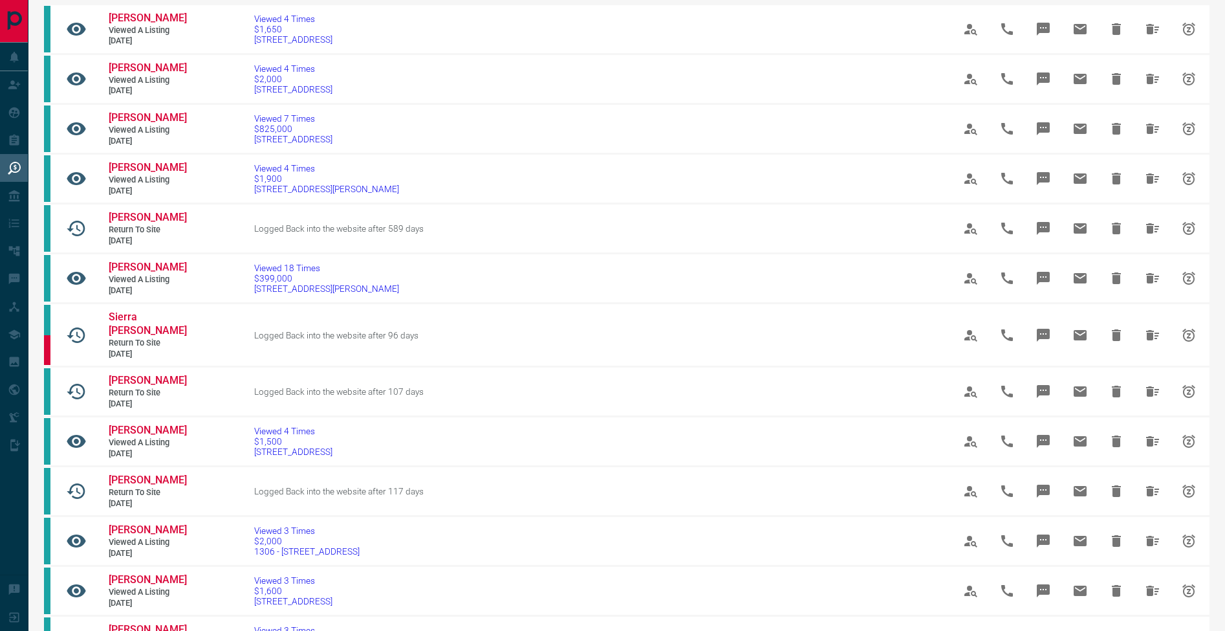
scroll to position [154, 0]
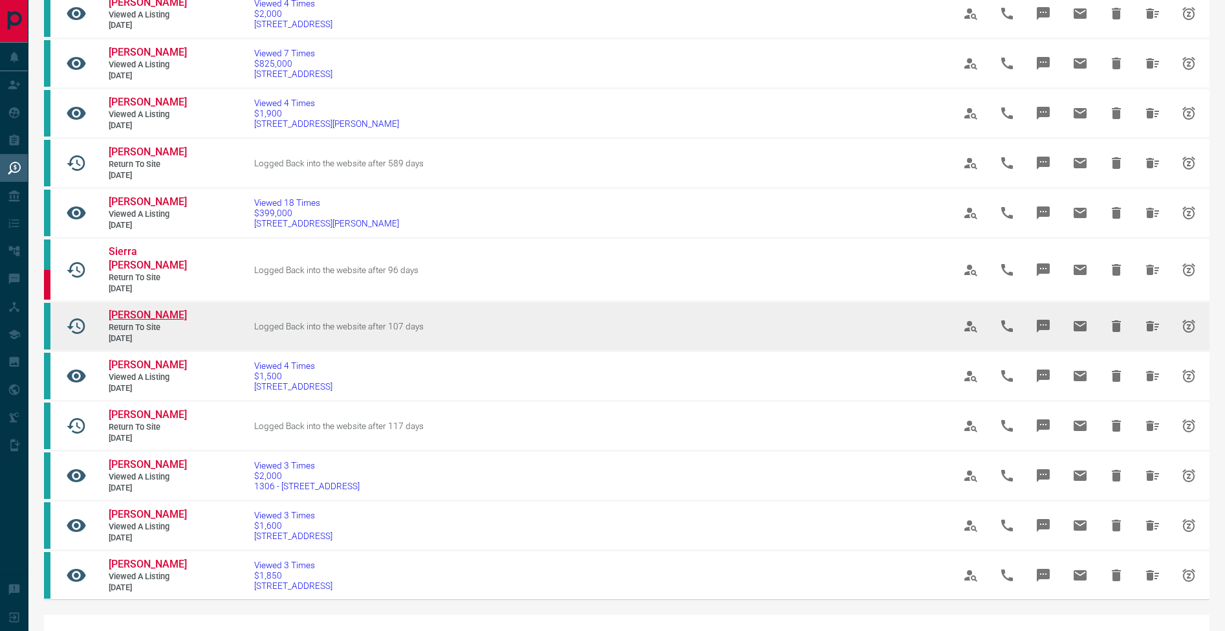
click at [156, 318] on span "Parth Shah" at bounding box center [148, 315] width 78 height 12
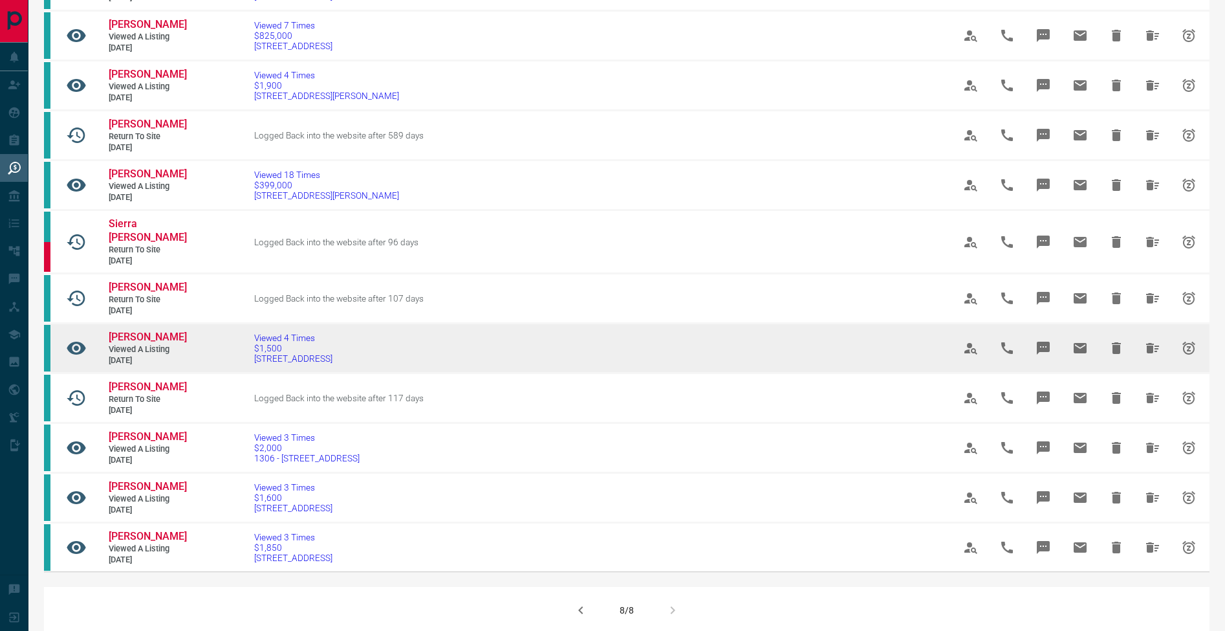
scroll to position [191, 0]
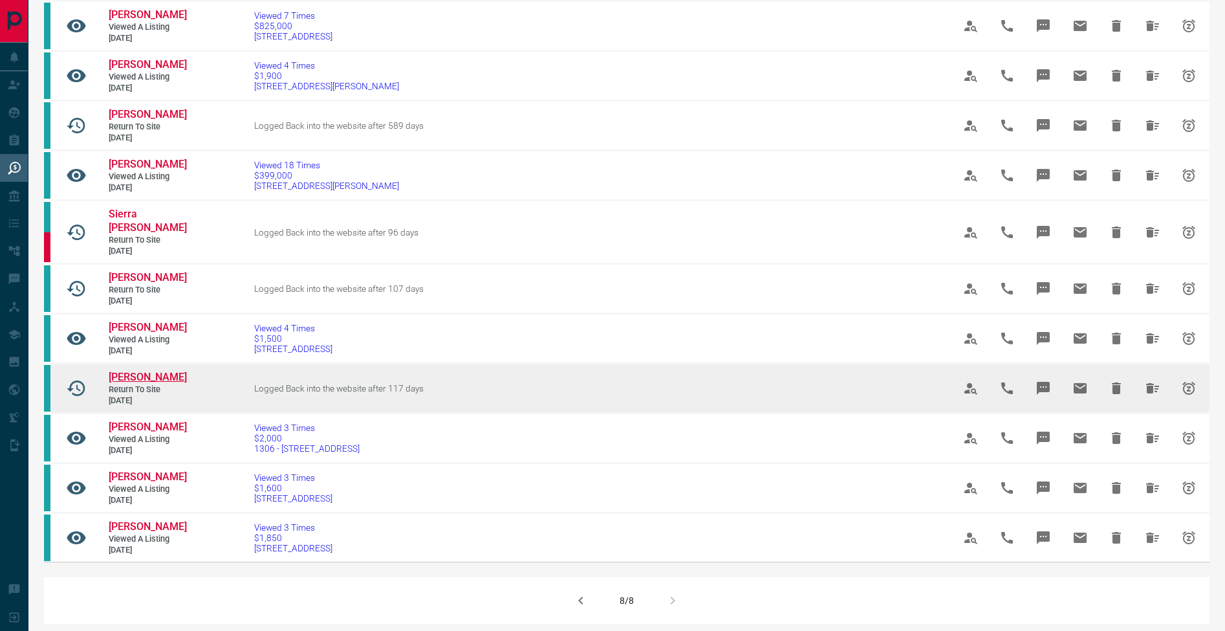
click at [164, 380] on span "Sydney Gabriel" at bounding box center [148, 377] width 78 height 12
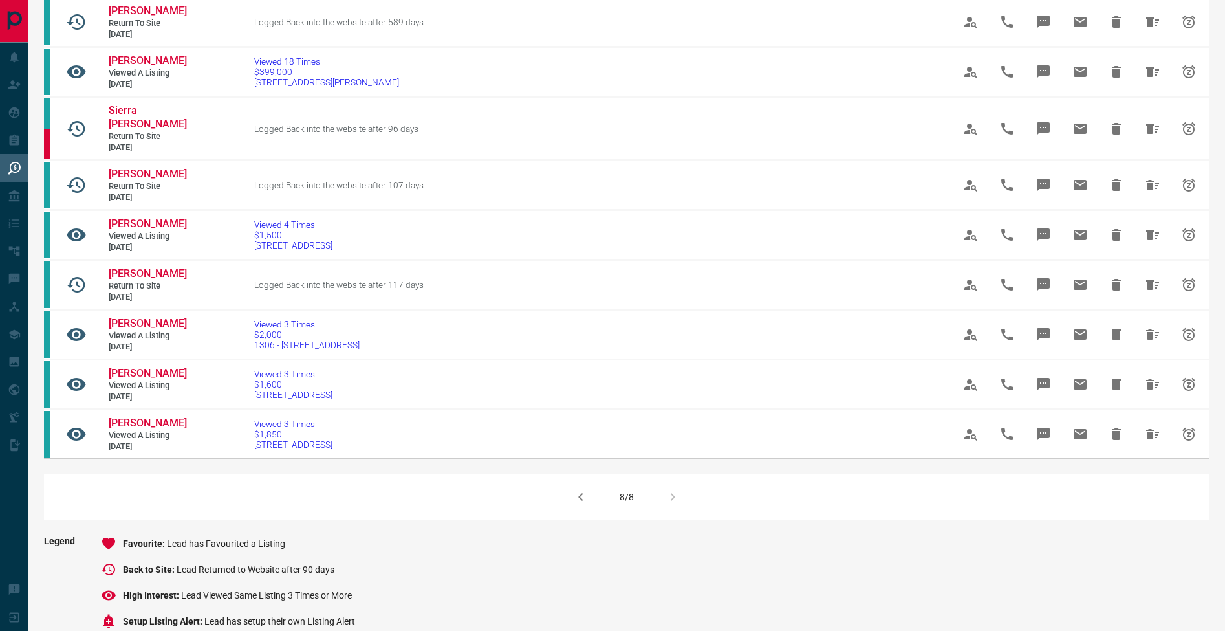
click at [683, 520] on div "8/8" at bounding box center [627, 497] width 1166 height 47
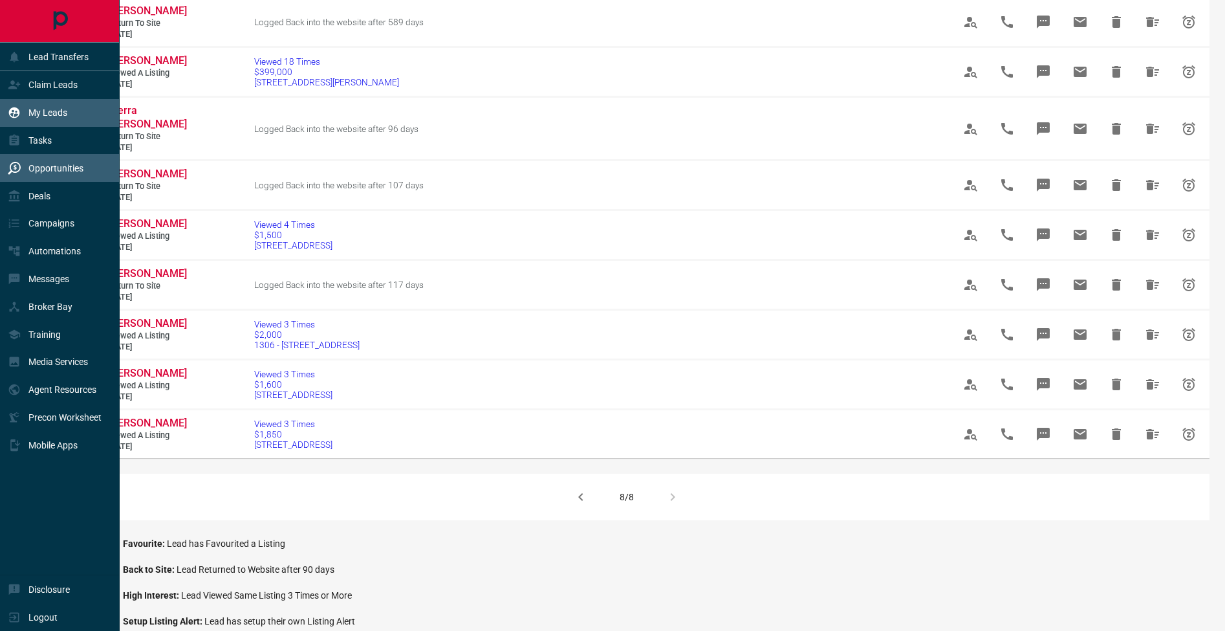
click at [24, 116] on div "My Leads" at bounding box center [38, 112] width 60 height 21
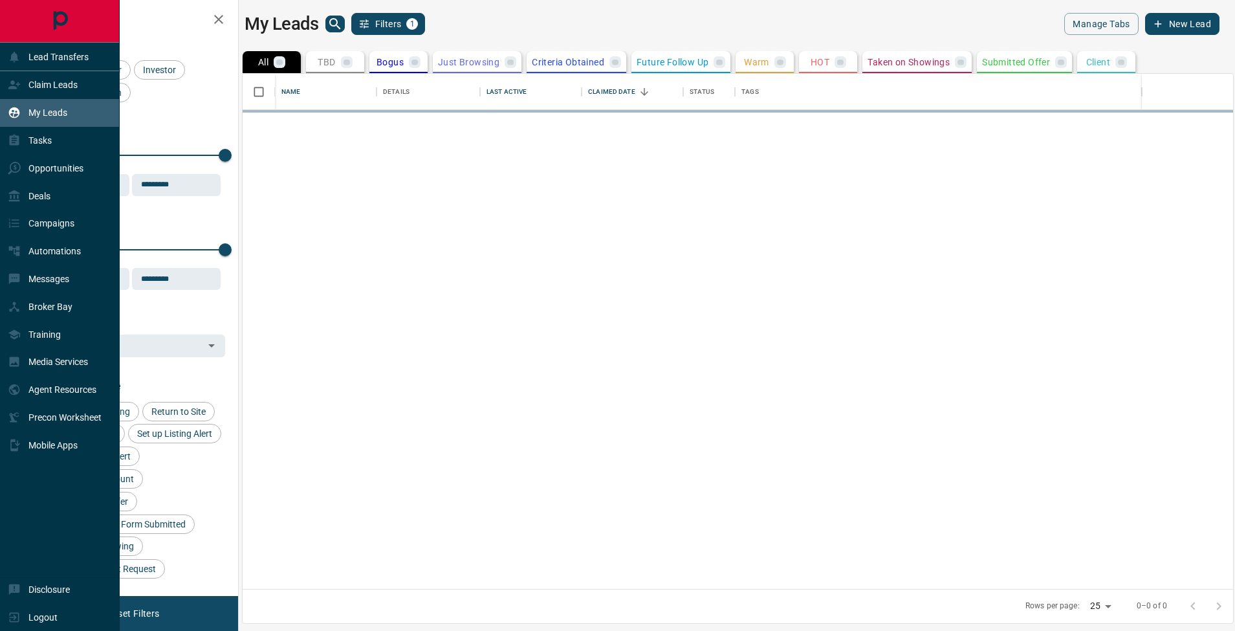
scroll to position [505, 981]
